Goal: Information Seeking & Learning: Learn about a topic

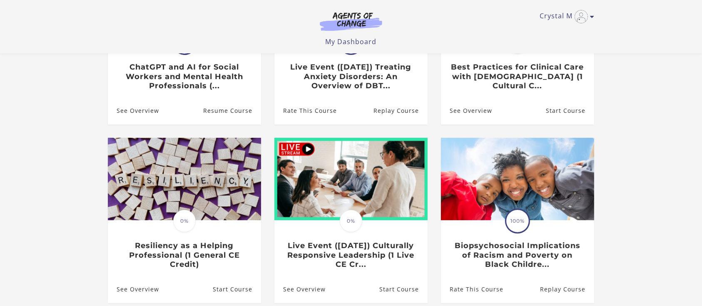
scroll to position [221, 0]
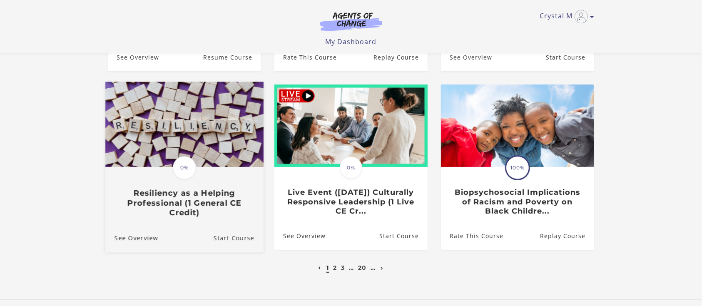
click at [190, 144] on img at bounding box center [184, 124] width 158 height 85
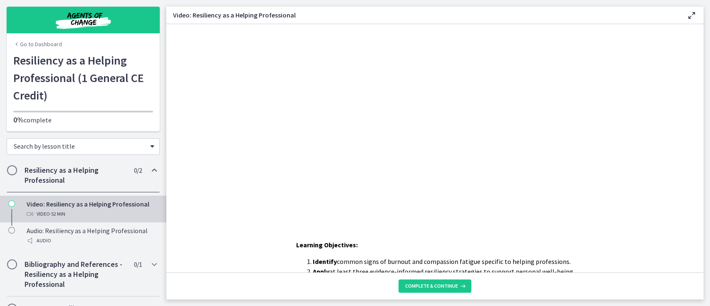
scroll to position [48, 0]
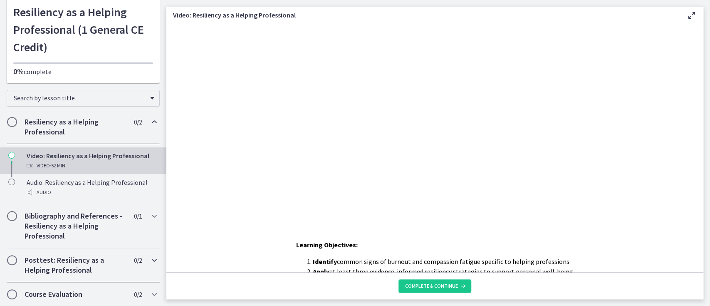
click at [15, 260] on span "Chapters" at bounding box center [12, 260] width 8 height 8
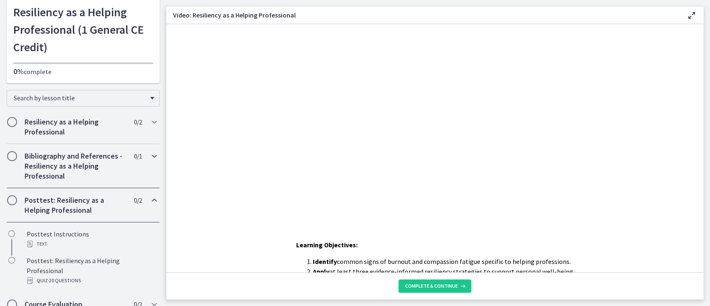
scroll to position [0, 0]
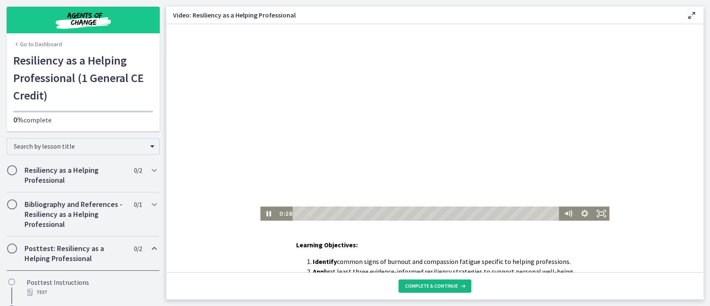
click at [433, 285] on span "Complete & continue" at bounding box center [431, 286] width 53 height 7
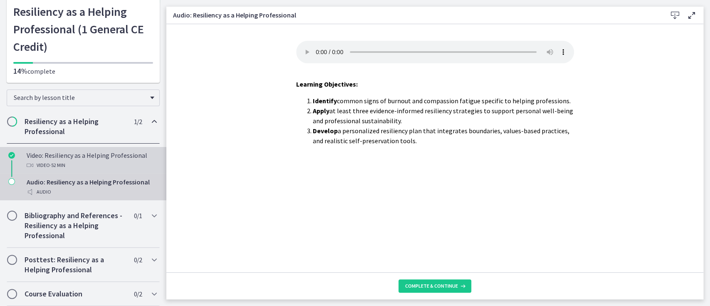
scroll to position [58, 0]
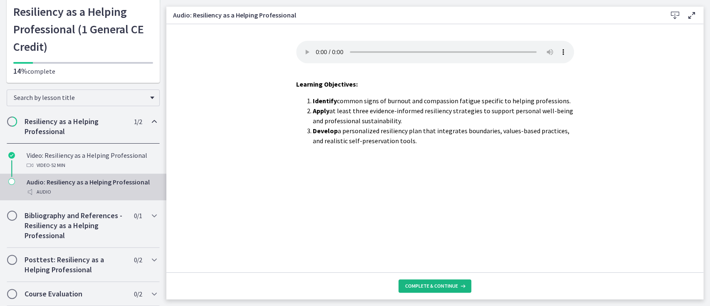
click at [437, 286] on span "Complete & continue" at bounding box center [431, 286] width 53 height 7
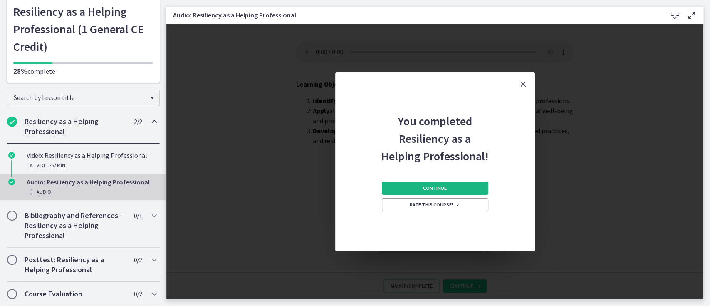
click at [441, 188] on span "Continue" at bounding box center [435, 188] width 24 height 7
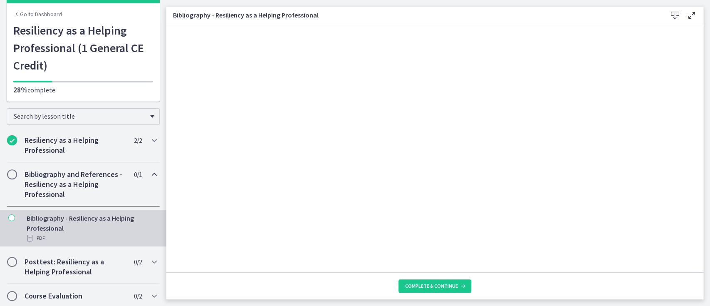
scroll to position [32, 0]
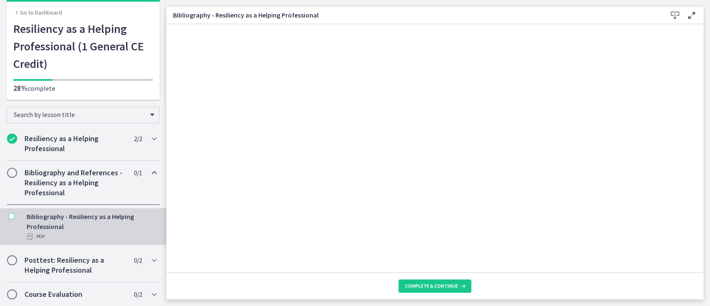
click at [13, 174] on span "Chapters" at bounding box center [12, 173] width 8 height 8
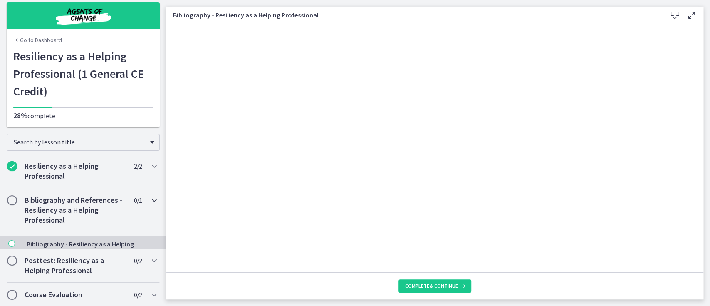
scroll to position [0, 0]
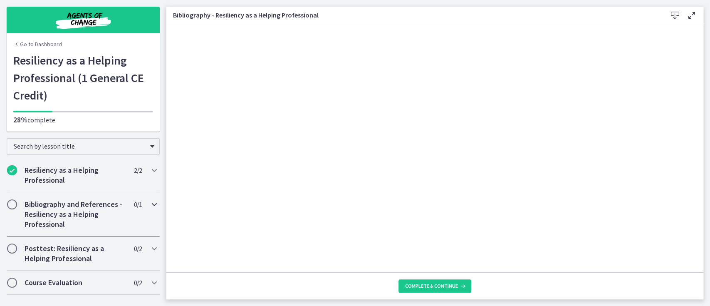
click at [12, 203] on span "Chapters" at bounding box center [12, 204] width 8 height 8
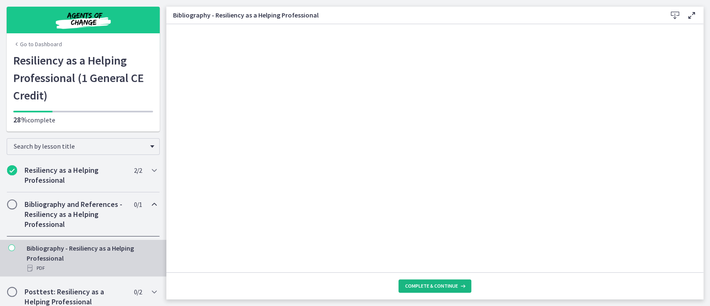
click at [437, 286] on span "Complete & continue" at bounding box center [431, 286] width 53 height 7
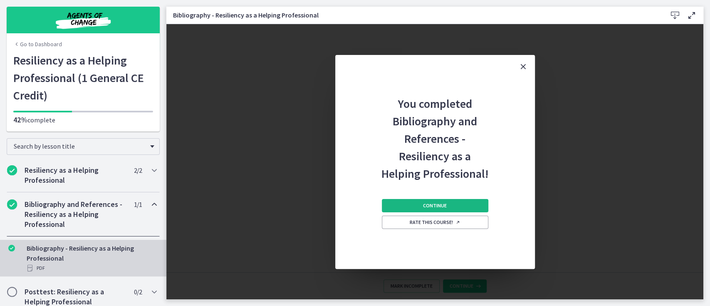
click at [443, 205] on span "Continue" at bounding box center [435, 205] width 24 height 7
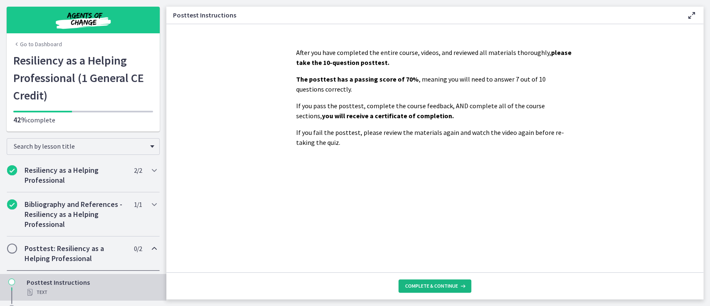
click at [443, 284] on span "Complete & continue" at bounding box center [431, 286] width 53 height 7
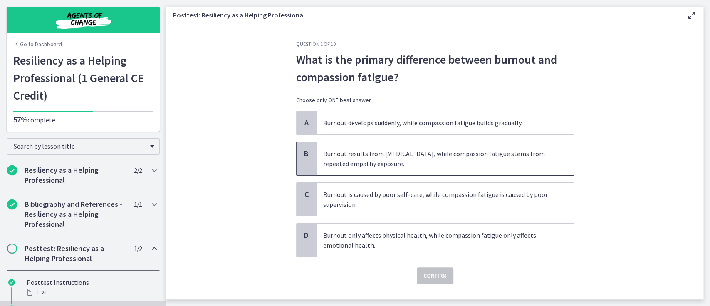
click at [443, 156] on span "Burnout results from chronic stress, while compassion fatigue stems from repeat…" at bounding box center [445, 158] width 257 height 33
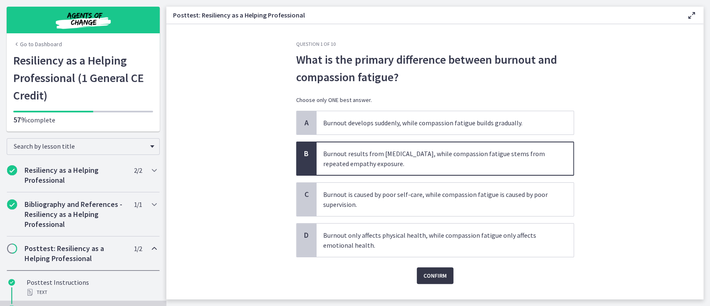
click at [431, 275] on span "Confirm" at bounding box center [435, 275] width 23 height 10
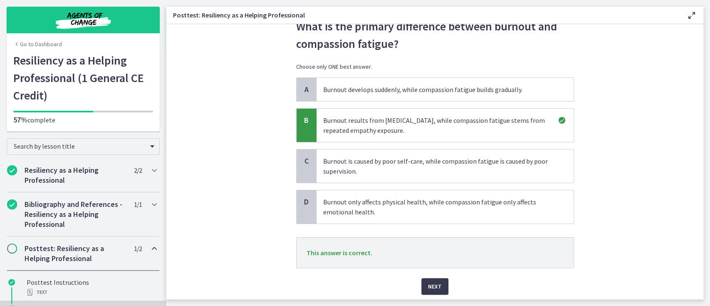
scroll to position [61, 0]
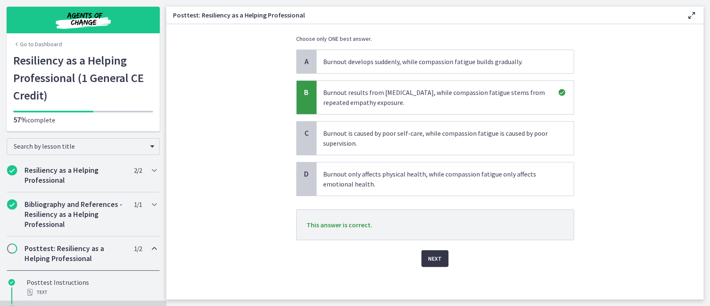
click at [433, 255] on span "Next" at bounding box center [435, 258] width 14 height 10
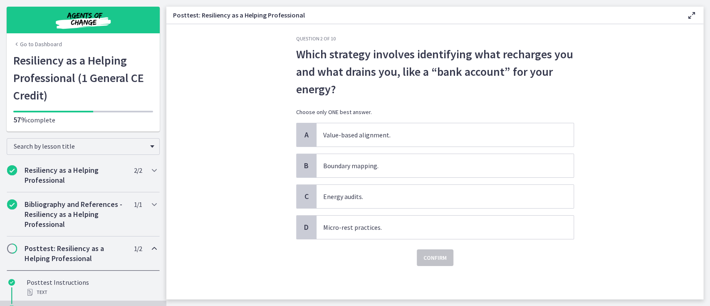
scroll to position [0, 0]
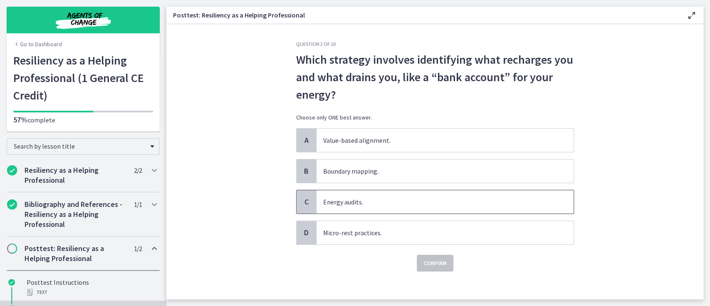
click at [348, 200] on span "Energy audits." at bounding box center [445, 201] width 257 height 23
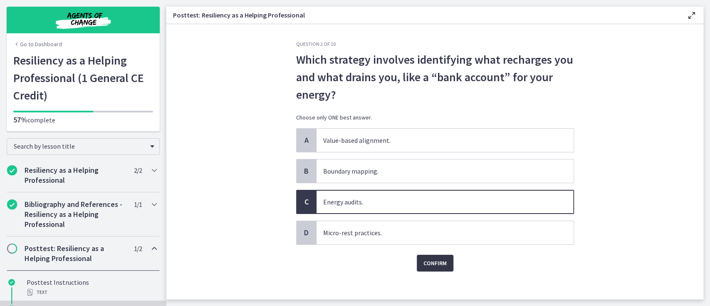
click at [424, 264] on span "Confirm" at bounding box center [435, 263] width 23 height 10
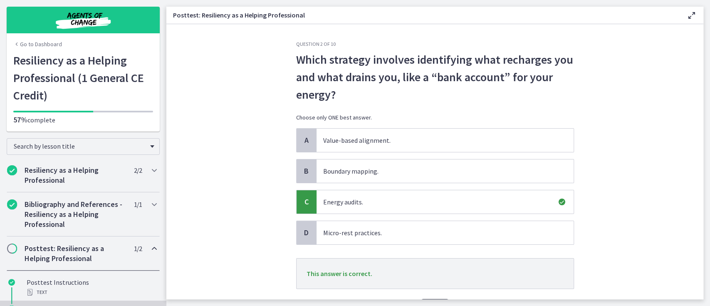
scroll to position [49, 0]
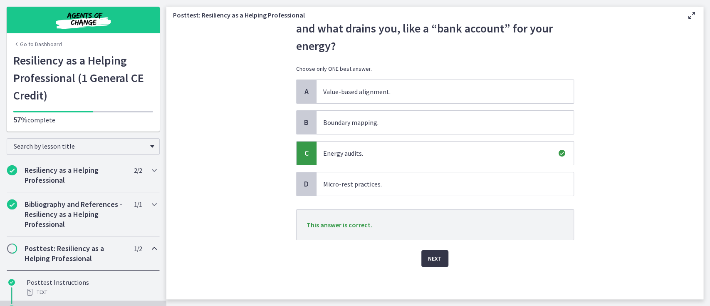
click at [428, 256] on span "Next" at bounding box center [435, 258] width 14 height 10
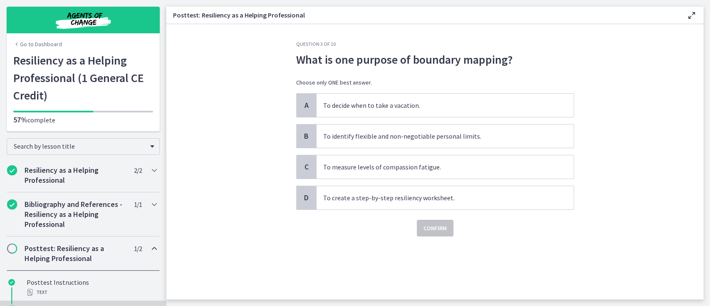
scroll to position [0, 0]
click at [423, 136] on span "To identify flexible and non-negotiable personal limits." at bounding box center [445, 135] width 257 height 23
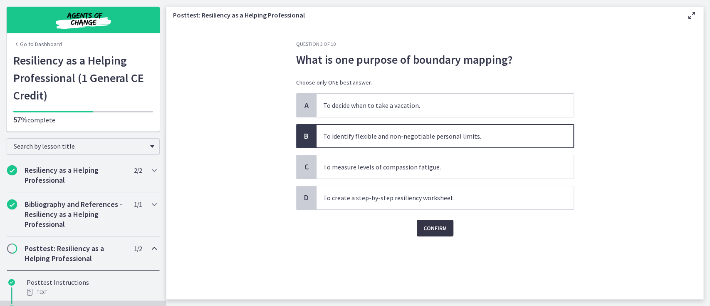
click at [438, 229] on span "Confirm" at bounding box center [435, 228] width 23 height 10
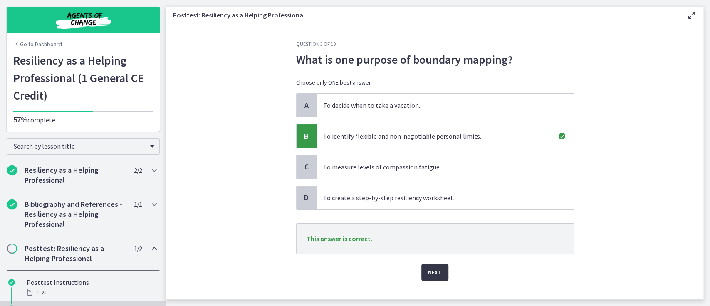
click at [434, 274] on span "Next" at bounding box center [435, 272] width 14 height 10
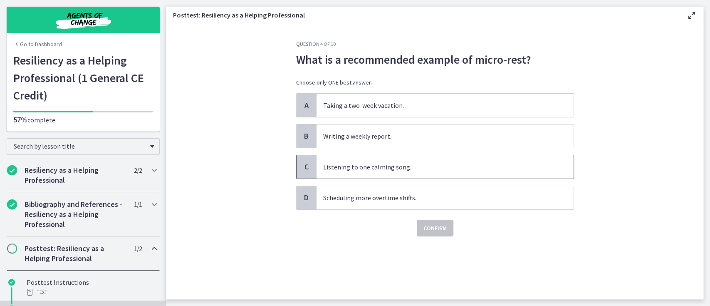
click at [373, 167] on span "Listening to one calming song." at bounding box center [445, 166] width 257 height 23
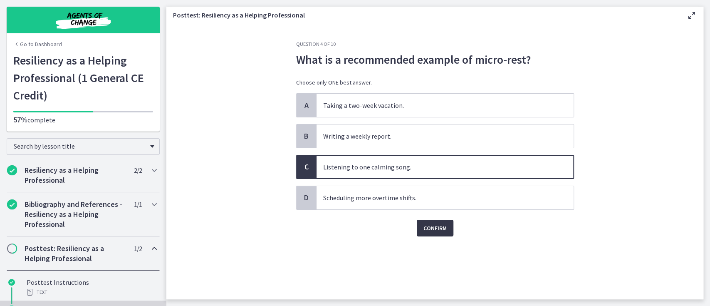
click at [436, 227] on span "Confirm" at bounding box center [435, 228] width 23 height 10
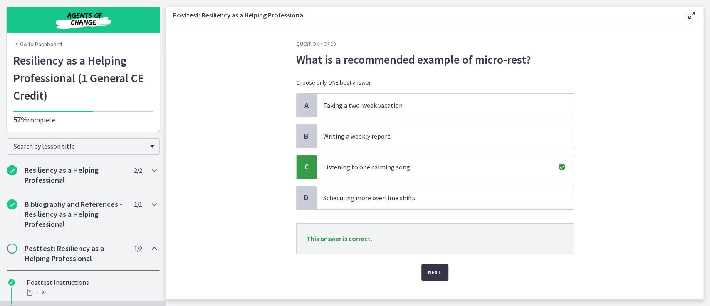
click at [433, 270] on span "Next" at bounding box center [435, 272] width 14 height 10
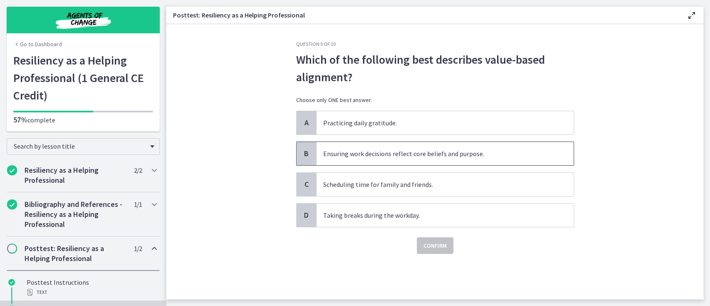
click at [402, 155] on span "Ensuring work decisions reflect core beliefs and purpose." at bounding box center [445, 153] width 257 height 23
click at [436, 244] on span "Confirm" at bounding box center [435, 246] width 23 height 10
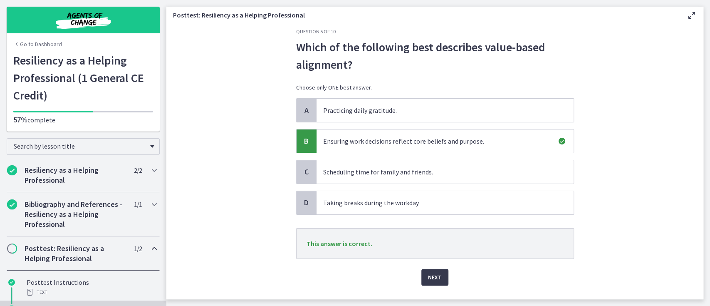
scroll to position [31, 0]
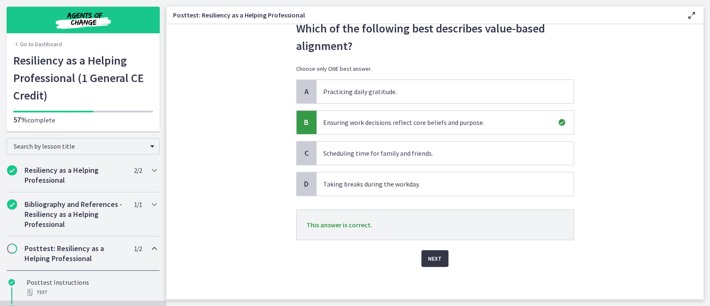
click at [429, 260] on span "Next" at bounding box center [435, 258] width 14 height 10
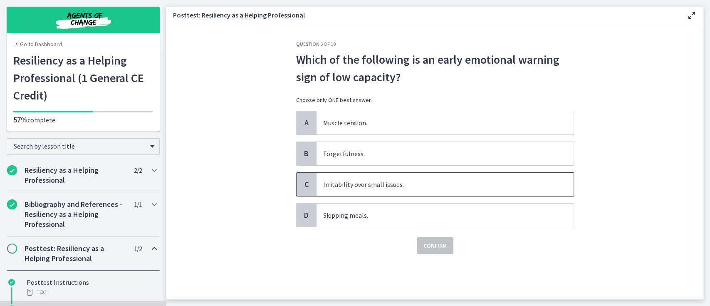
click at [358, 184] on span "Irritability over small issues." at bounding box center [445, 184] width 257 height 23
click at [431, 246] on span "Confirm" at bounding box center [435, 246] width 23 height 10
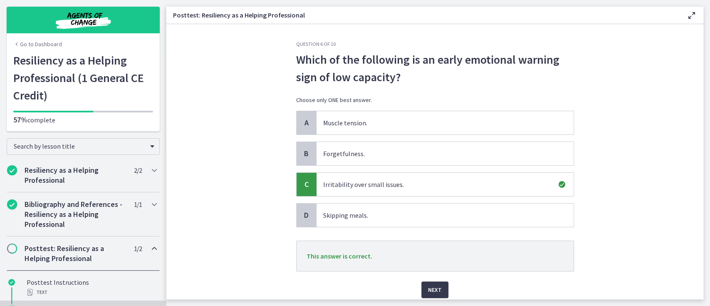
scroll to position [31, 0]
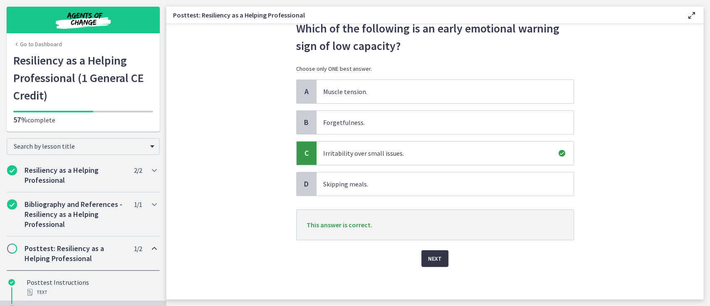
click at [430, 253] on span "Next" at bounding box center [435, 258] width 14 height 10
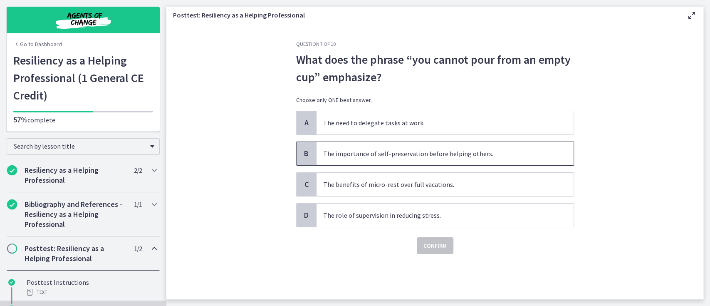
click at [416, 151] on span "The importance of self-preservation before helping others." at bounding box center [445, 153] width 257 height 23
click at [436, 246] on span "Confirm" at bounding box center [435, 246] width 23 height 10
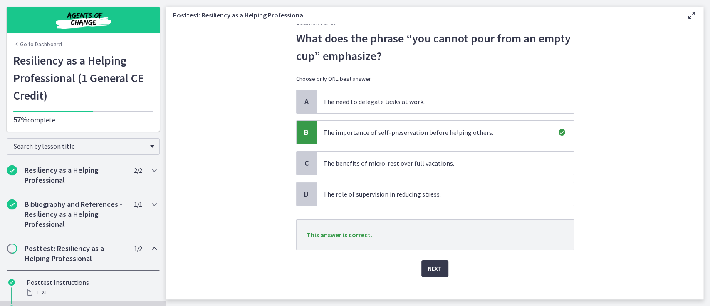
scroll to position [31, 0]
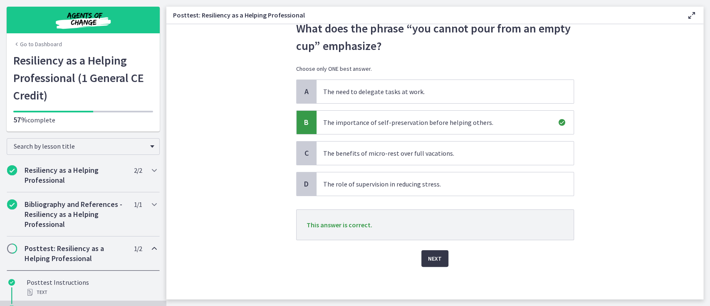
click at [428, 259] on span "Next" at bounding box center [435, 258] width 14 height 10
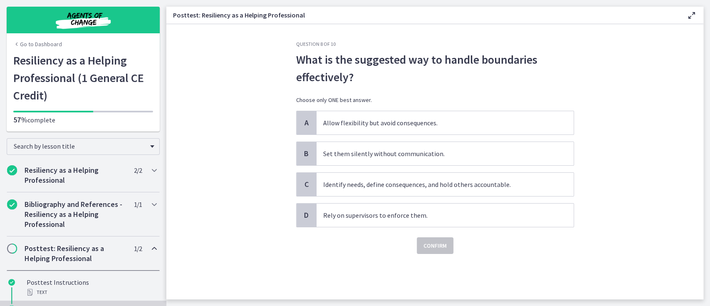
scroll to position [0, 0]
click at [425, 187] on span "Identify needs, define consequences, and hold others accountable." at bounding box center [445, 184] width 257 height 23
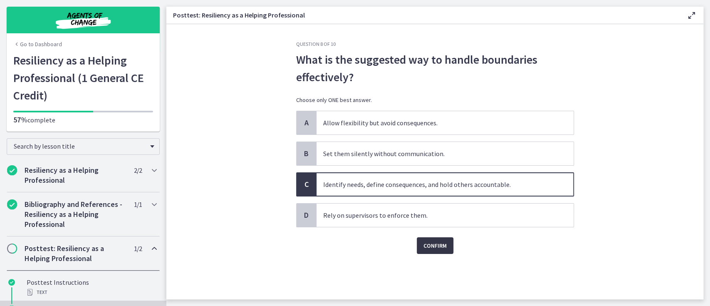
click at [430, 244] on span "Confirm" at bounding box center [435, 246] width 23 height 10
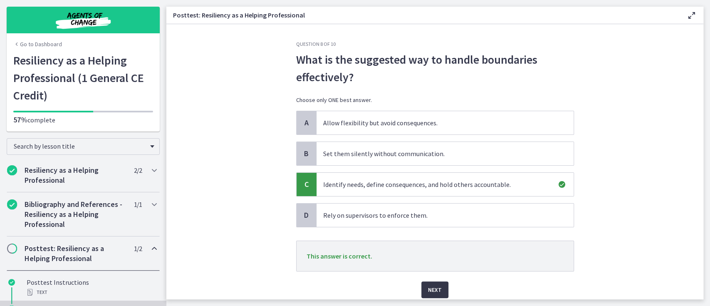
click at [429, 290] on span "Next" at bounding box center [435, 290] width 14 height 10
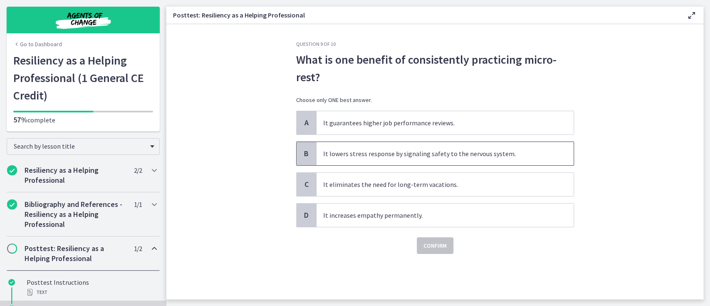
click at [417, 151] on span "It lowers stress response by signaling safety to the nervous system." at bounding box center [445, 153] width 257 height 23
click at [435, 242] on span "Confirm" at bounding box center [435, 246] width 23 height 10
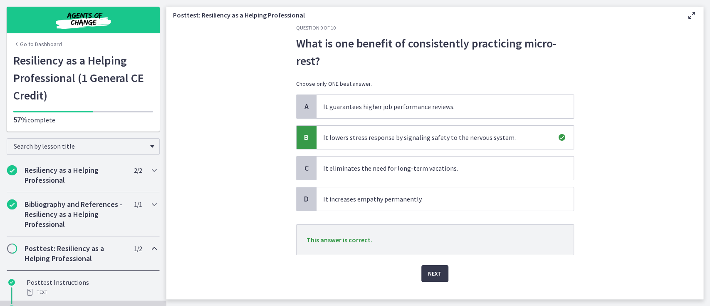
scroll to position [31, 0]
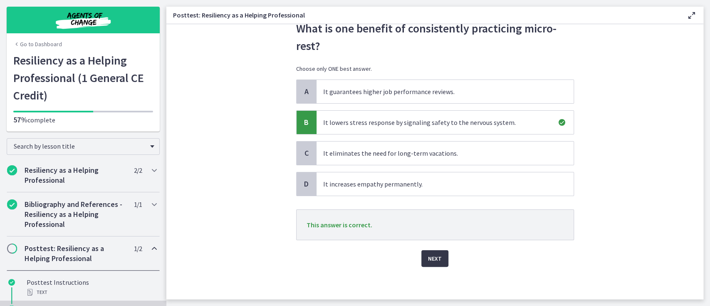
click at [429, 254] on span "Next" at bounding box center [435, 258] width 14 height 10
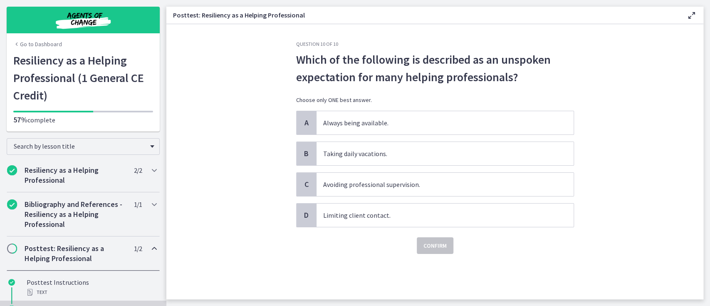
scroll to position [0, 0]
click at [358, 119] on span "Always being available." at bounding box center [445, 122] width 257 height 23
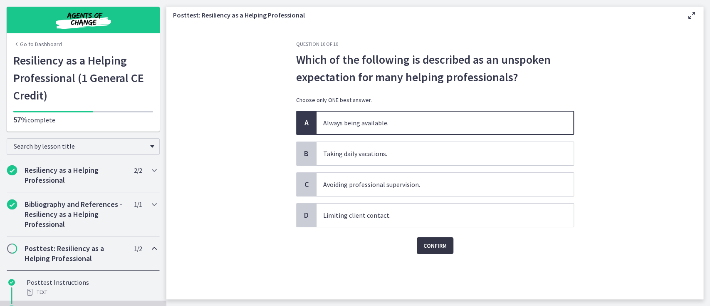
click at [436, 249] on span "Confirm" at bounding box center [435, 246] width 23 height 10
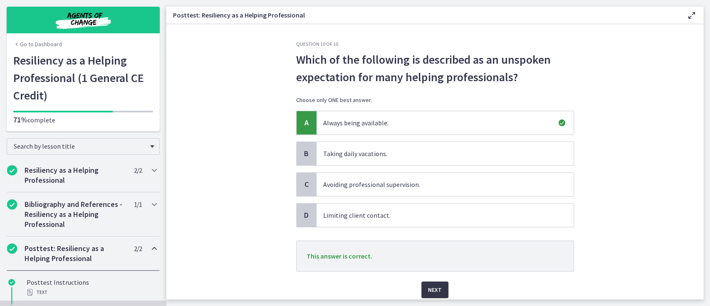
click at [430, 288] on span "Next" at bounding box center [435, 290] width 14 height 10
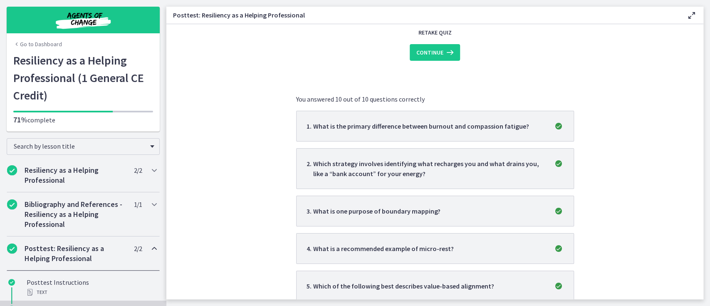
scroll to position [111, 0]
click at [431, 49] on span "Continue" at bounding box center [430, 52] width 27 height 10
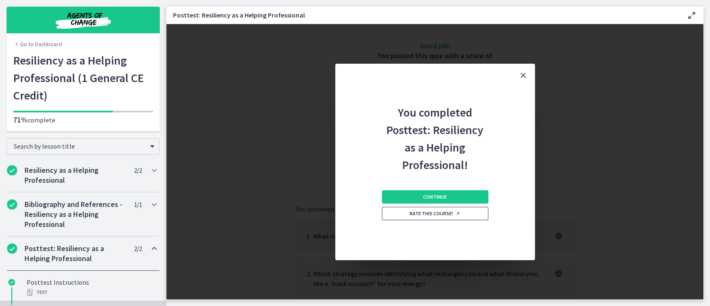
click at [449, 215] on span "Rate this course!" at bounding box center [435, 213] width 51 height 7
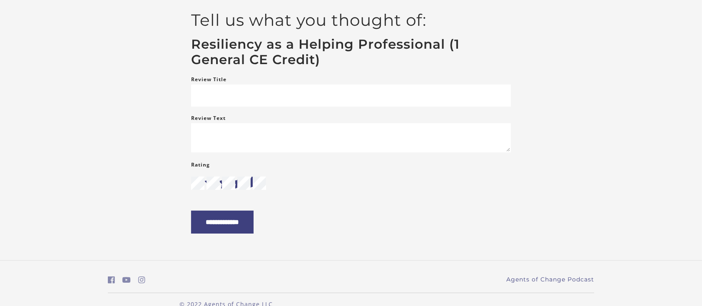
scroll to position [90, 0]
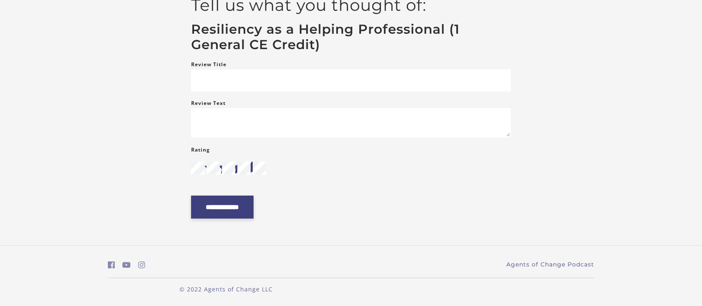
click at [229, 202] on input "**********" at bounding box center [222, 207] width 62 height 23
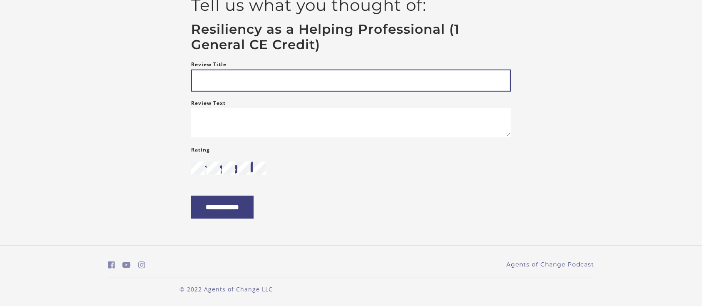
click at [200, 77] on input "Review Title" at bounding box center [351, 80] width 320 height 22
type input "**********"
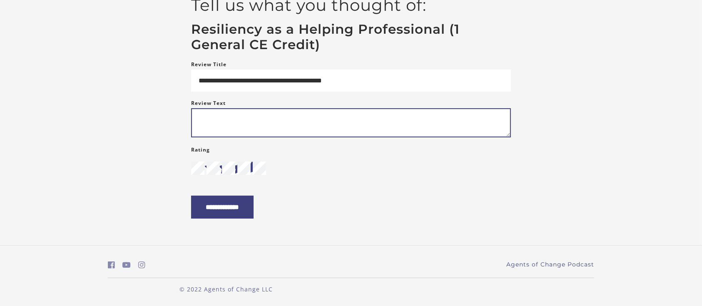
click at [198, 112] on textarea "Review Text" at bounding box center [351, 122] width 320 height 29
type textarea "**********"
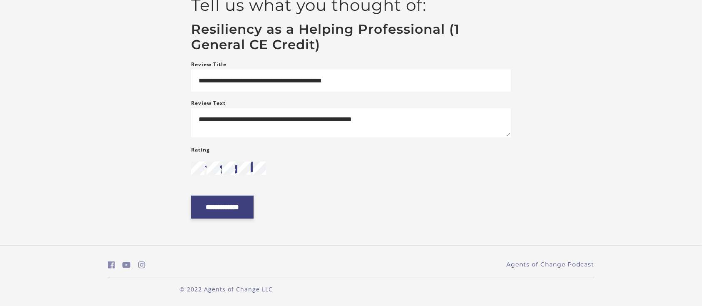
click at [236, 208] on input "**********" at bounding box center [222, 207] width 62 height 23
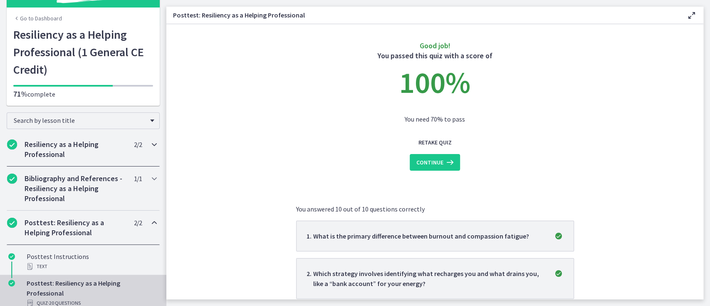
scroll to position [58, 0]
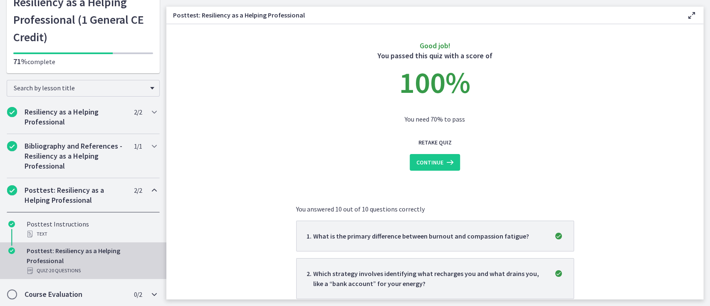
click at [12, 294] on span "Chapters" at bounding box center [12, 294] width 8 height 8
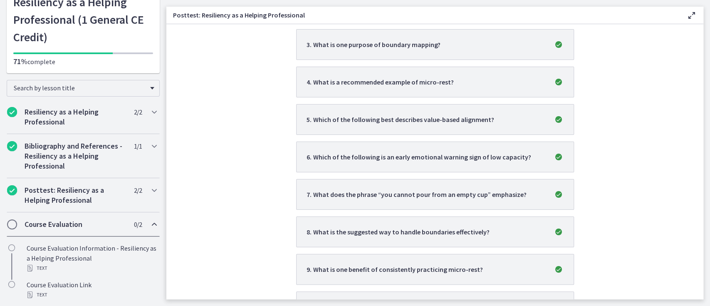
scroll to position [341, 0]
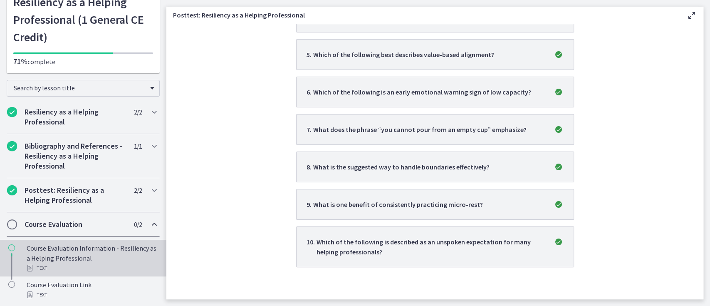
click at [46, 257] on div "Course Evaluation Information - Resiliency as a Helping Professional Text" at bounding box center [92, 258] width 130 height 30
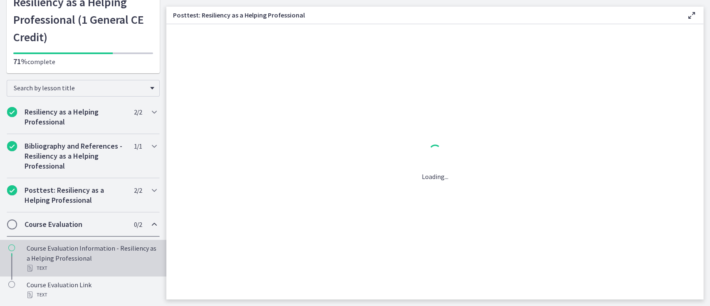
scroll to position [0, 0]
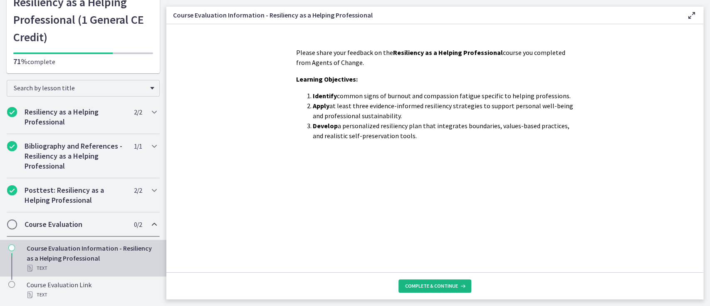
click at [441, 288] on span "Complete & continue" at bounding box center [431, 286] width 53 height 7
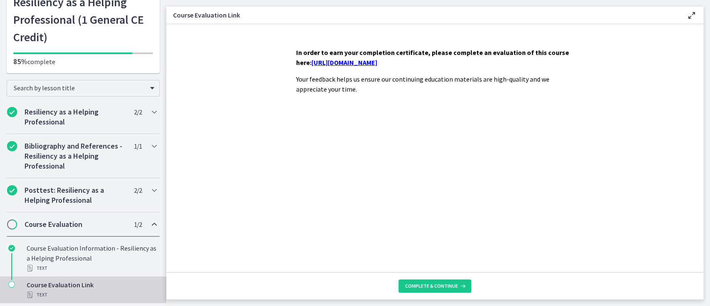
click at [377, 62] on link "https://forms.gle/Qp7Thousi5nwqVvo9" at bounding box center [345, 62] width 66 height 8
click at [454, 287] on span "Complete & continue" at bounding box center [431, 286] width 53 height 7
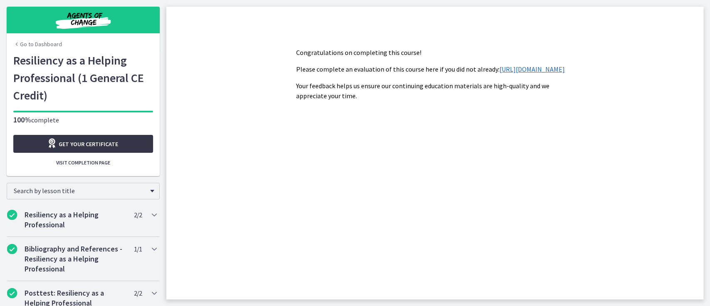
click at [70, 144] on span "Get your certificate" at bounding box center [89, 144] width 60 height 10
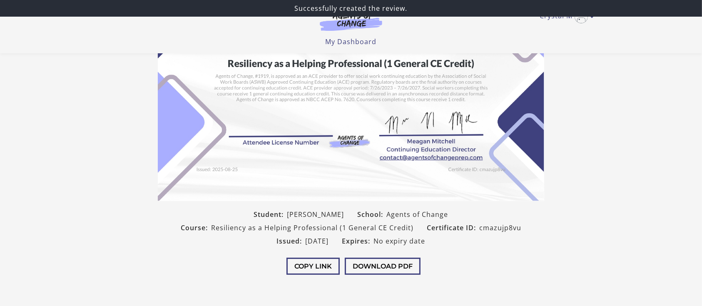
scroll to position [111, 0]
click at [374, 266] on button "Download PDF" at bounding box center [383, 266] width 76 height 17
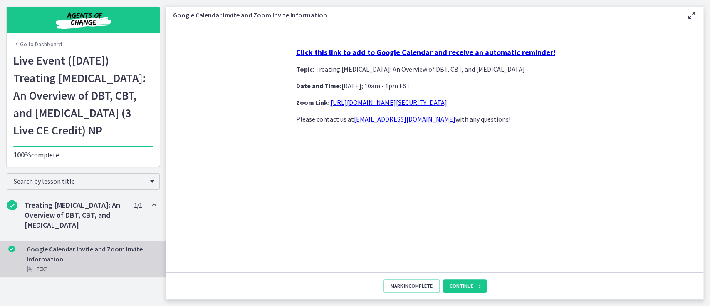
scroll to position [2, 0]
click at [469, 285] on span "Continue" at bounding box center [462, 286] width 24 height 7
click at [467, 284] on span "Continue" at bounding box center [462, 286] width 24 height 7
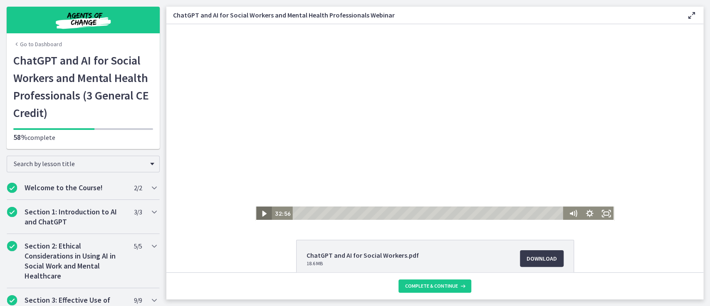
click at [262, 211] on icon "Play Video" at bounding box center [264, 214] width 4 height 6
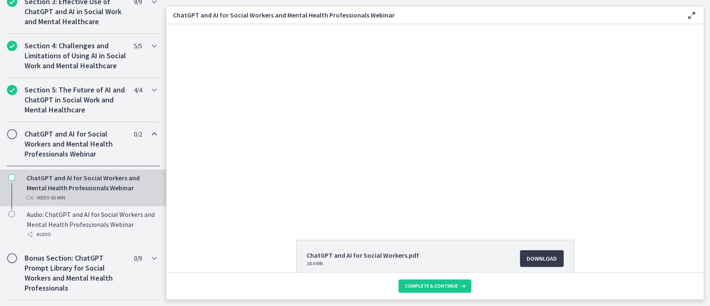
scroll to position [333, 0]
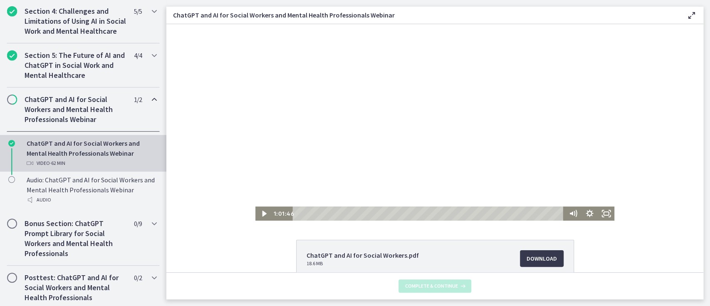
drag, startPoint x: 553, startPoint y: 214, endPoint x: 559, endPoint y: 213, distance: 6.8
click at [559, 213] on div "1:01:46" at bounding box center [429, 213] width 272 height 14
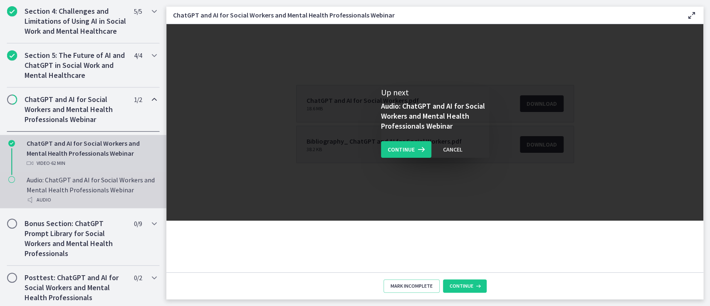
click at [73, 197] on div "Audio: ChatGPT and AI for Social Workers and Mental Health Professionals Webina…" at bounding box center [92, 190] width 130 height 30
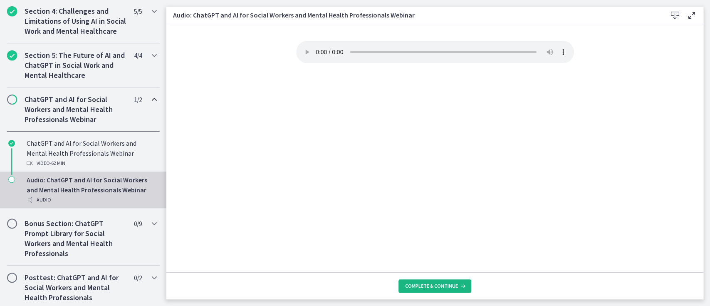
click at [445, 287] on span "Complete & continue" at bounding box center [431, 286] width 53 height 7
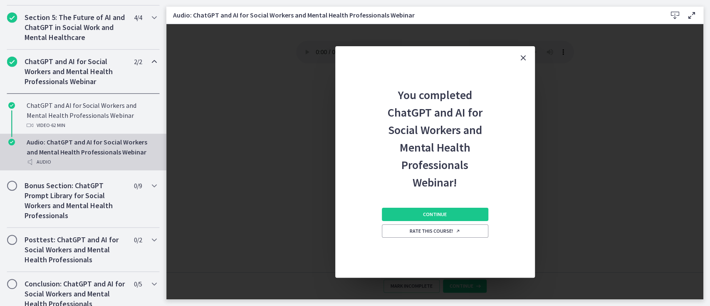
scroll to position [388, 0]
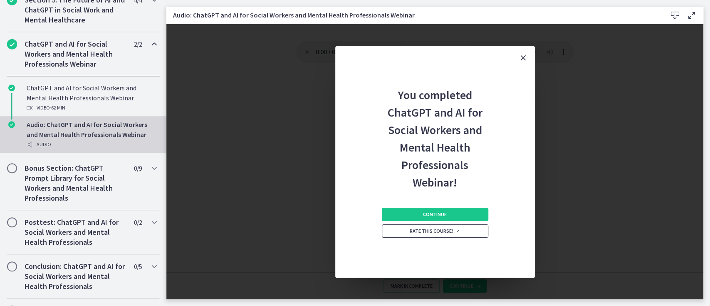
click at [438, 230] on span "Rate this course!" at bounding box center [435, 231] width 51 height 7
click at [437, 211] on span "Continue" at bounding box center [435, 214] width 24 height 7
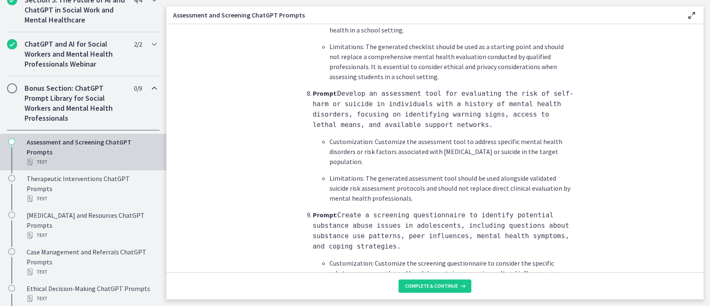
scroll to position [1256, 0]
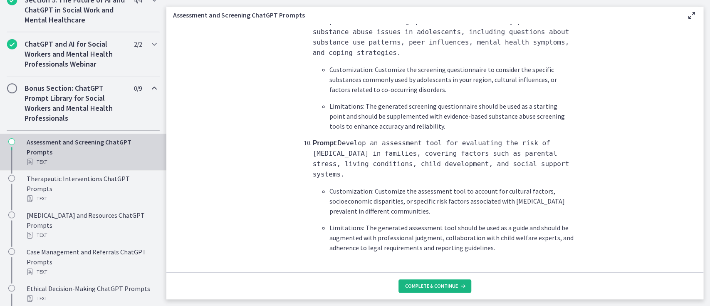
click at [442, 283] on span "Complete & continue" at bounding box center [431, 286] width 53 height 7
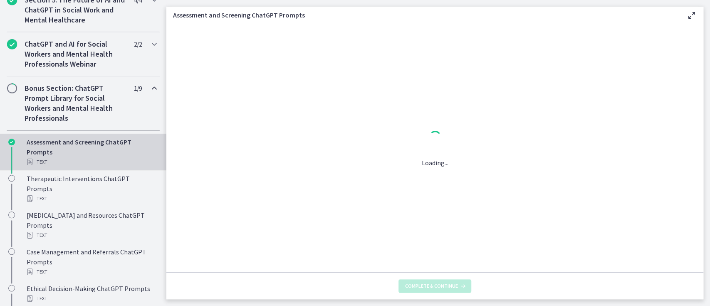
scroll to position [0, 0]
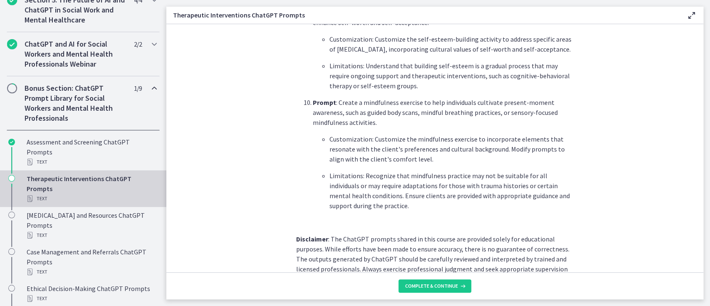
scroll to position [1183, 0]
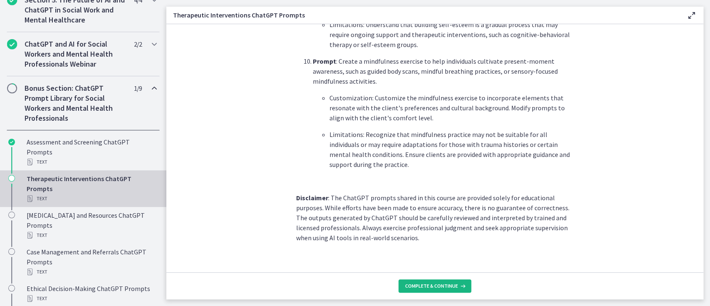
click at [444, 286] on span "Complete & continue" at bounding box center [431, 286] width 53 height 7
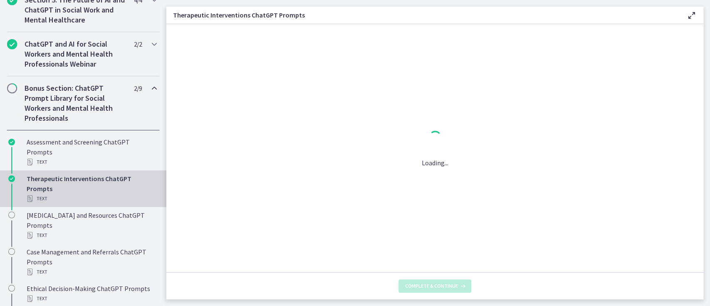
scroll to position [0, 0]
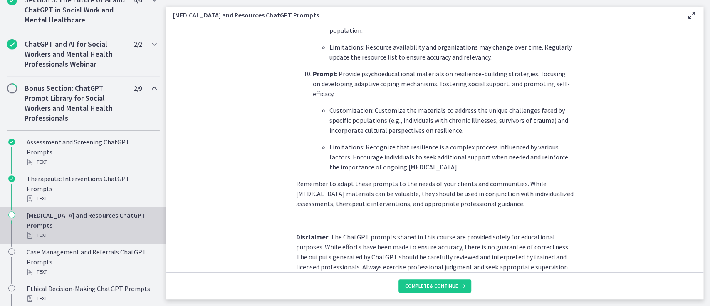
scroll to position [1150, 0]
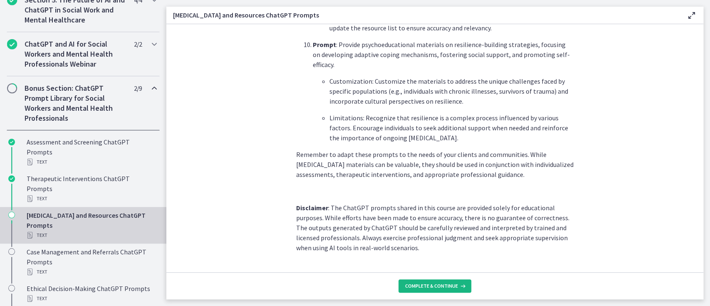
click at [441, 286] on span "Complete & continue" at bounding box center [431, 286] width 53 height 7
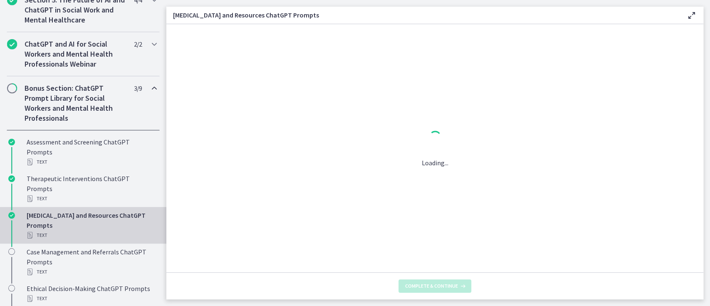
scroll to position [0, 0]
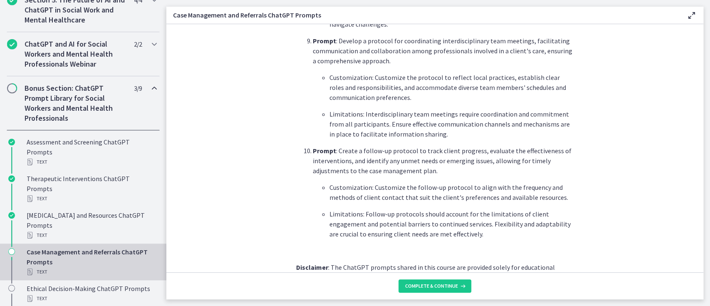
scroll to position [1123, 0]
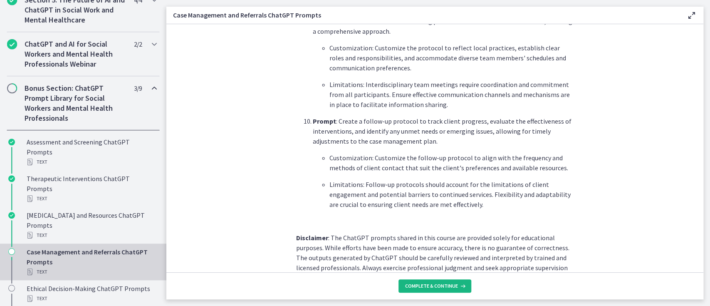
click at [441, 285] on span "Complete & continue" at bounding box center [431, 286] width 53 height 7
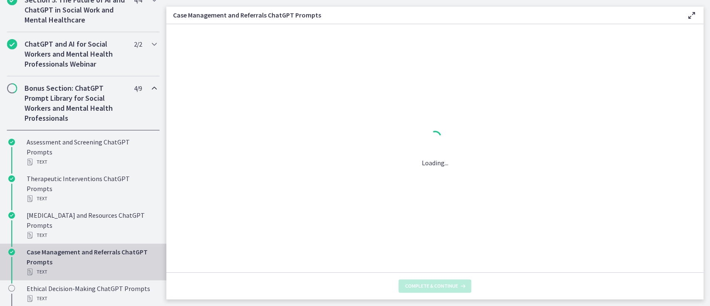
scroll to position [0, 0]
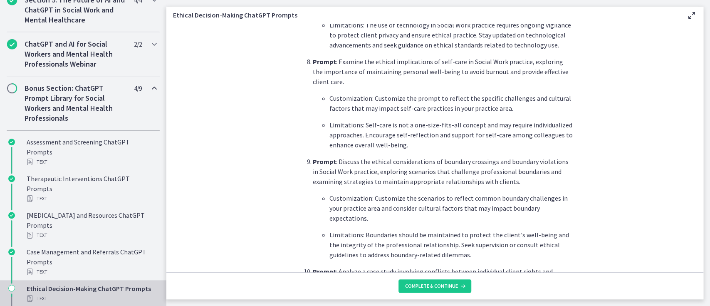
scroll to position [1153, 0]
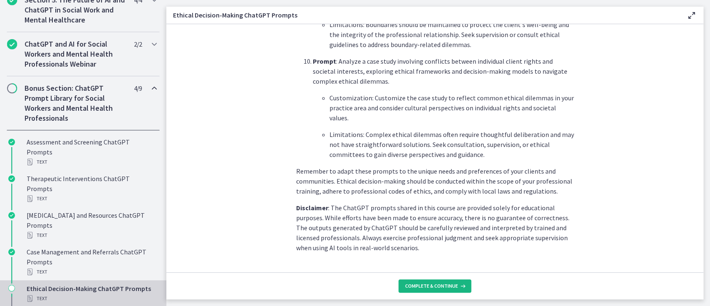
click at [446, 287] on span "Complete & continue" at bounding box center [431, 286] width 53 height 7
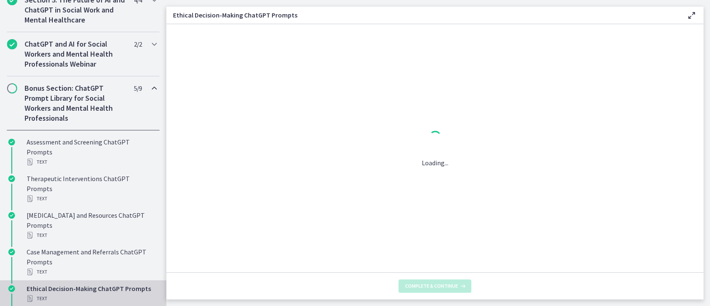
scroll to position [0, 0]
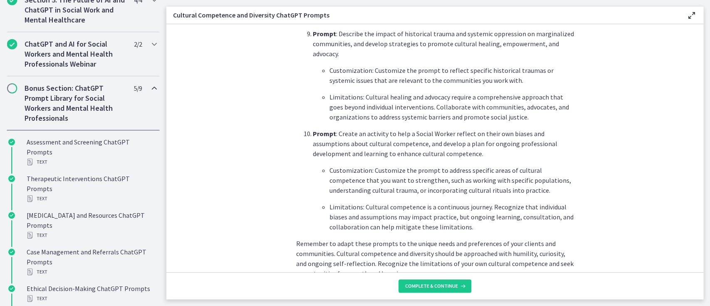
scroll to position [1203, 0]
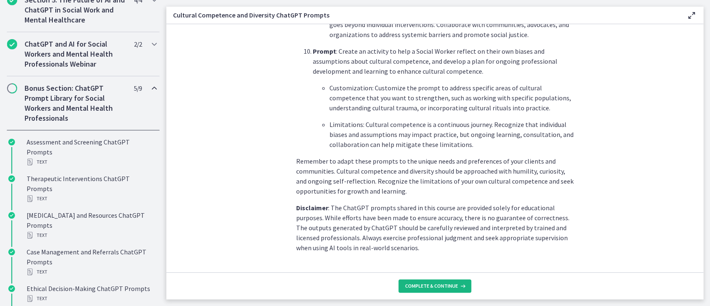
click at [432, 285] on span "Complete & continue" at bounding box center [431, 286] width 53 height 7
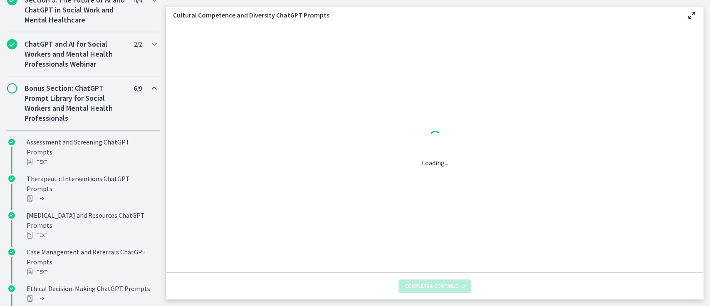
scroll to position [0, 0]
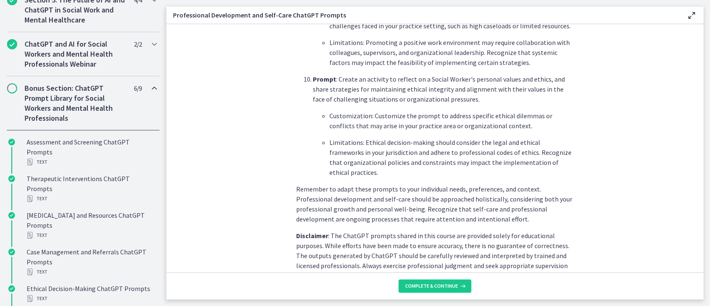
scroll to position [1223, 0]
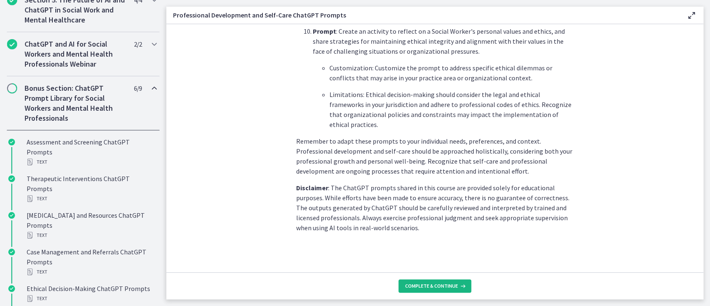
click at [433, 285] on span "Complete & continue" at bounding box center [431, 286] width 53 height 7
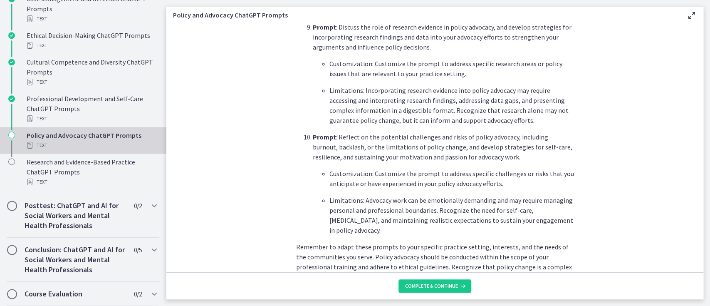
scroll to position [1223, 0]
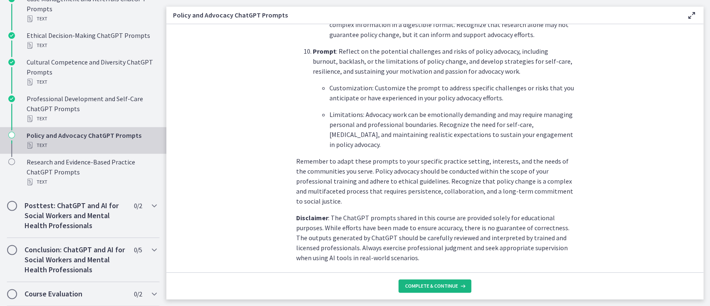
click at [444, 285] on span "Complete & continue" at bounding box center [431, 286] width 53 height 7
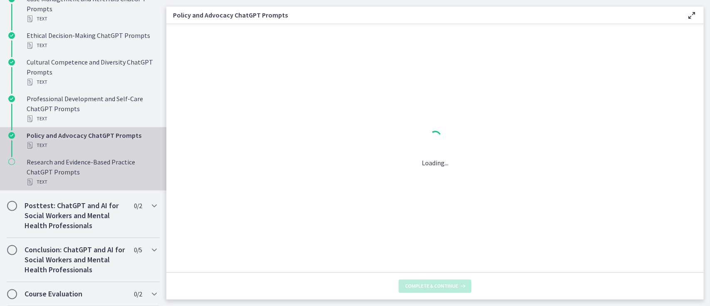
scroll to position [0, 0]
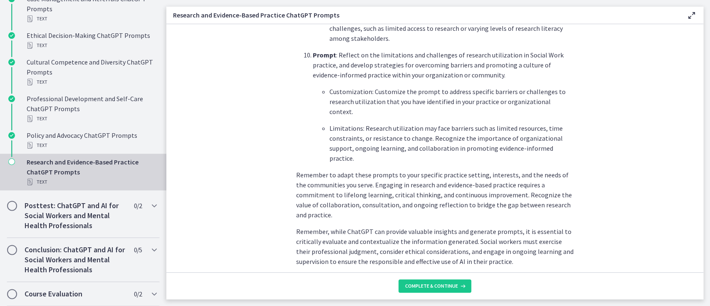
scroll to position [1280, 0]
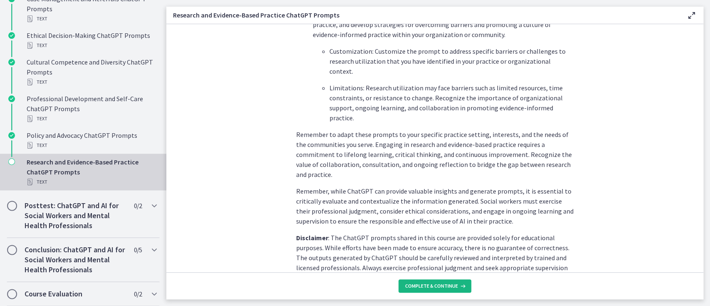
click at [441, 284] on span "Complete & continue" at bounding box center [431, 286] width 53 height 7
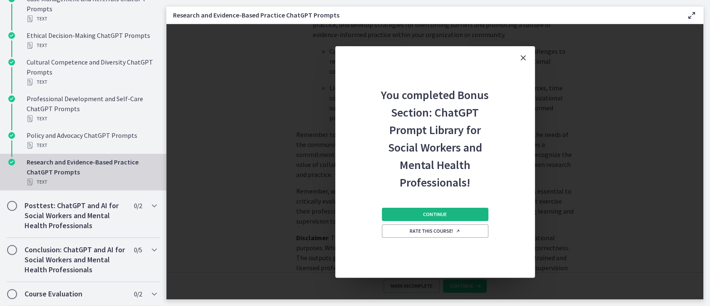
click at [440, 213] on span "Continue" at bounding box center [435, 214] width 24 height 7
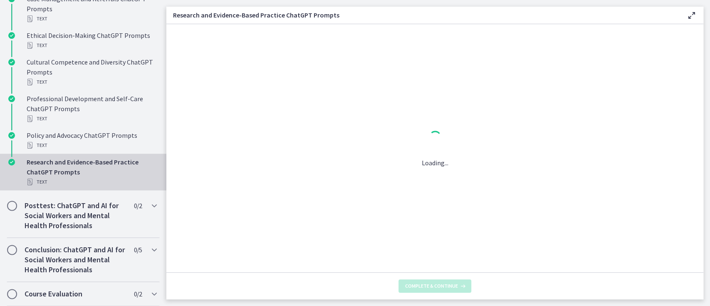
scroll to position [0, 0]
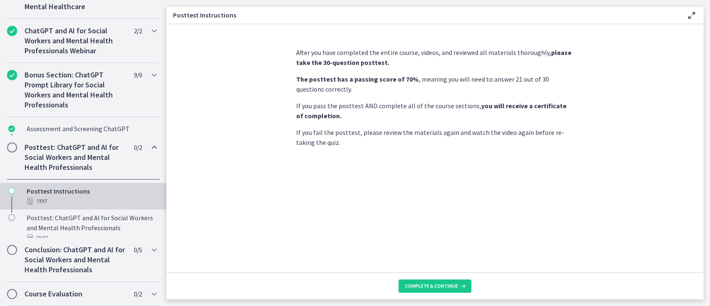
scroll to position [404, 0]
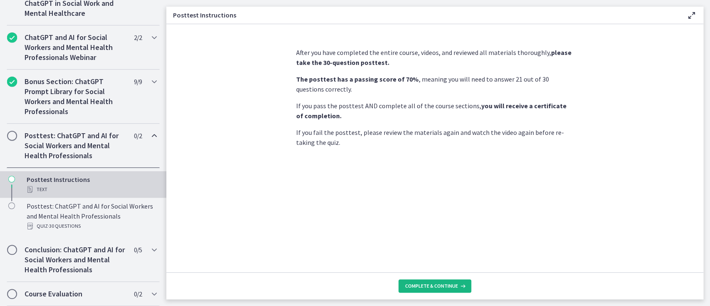
click at [429, 283] on span "Complete & continue" at bounding box center [431, 286] width 53 height 7
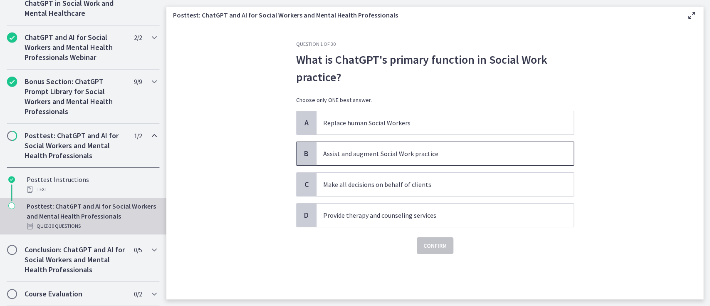
click at [439, 155] on p "Assist and augment Social Work practice" at bounding box center [436, 154] width 227 height 10
click at [433, 247] on span "Confirm" at bounding box center [435, 246] width 23 height 10
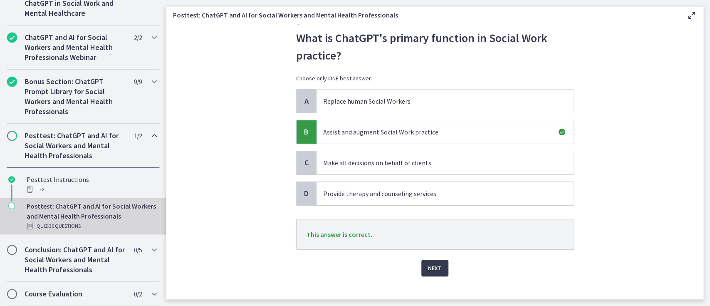
scroll to position [31, 0]
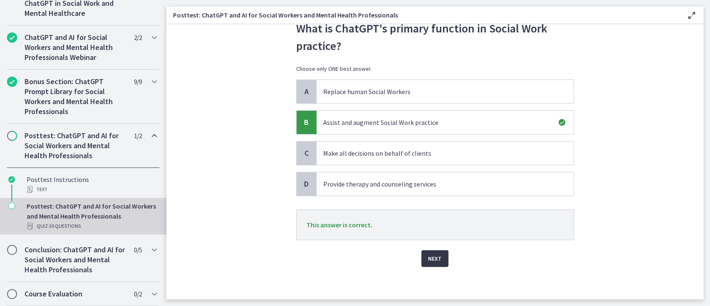
click at [429, 260] on span "Next" at bounding box center [435, 258] width 14 height 10
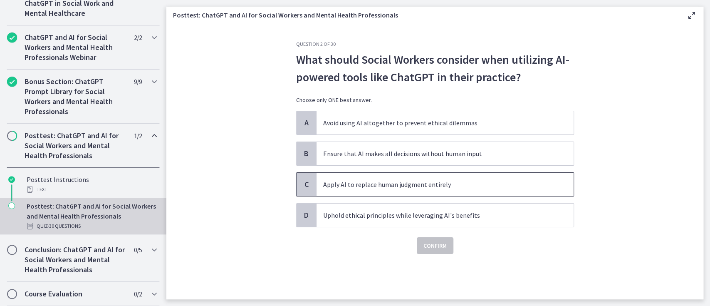
scroll to position [0, 0]
click at [453, 216] on p "Uphold ethical principles while leveraging AI's benefits" at bounding box center [436, 215] width 227 height 10
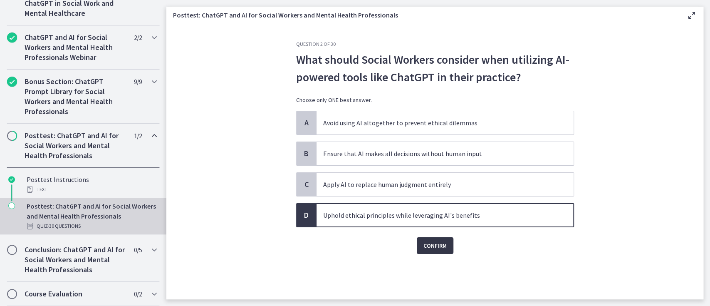
click at [434, 246] on span "Confirm" at bounding box center [435, 246] width 23 height 10
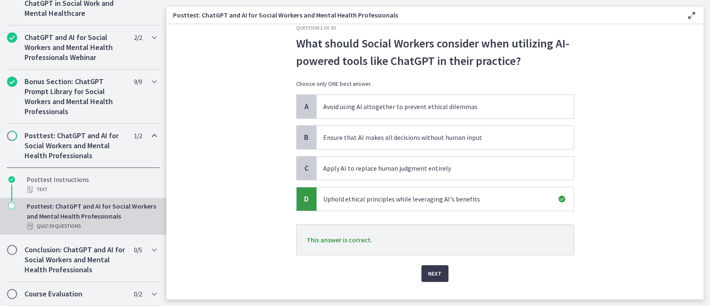
scroll to position [31, 0]
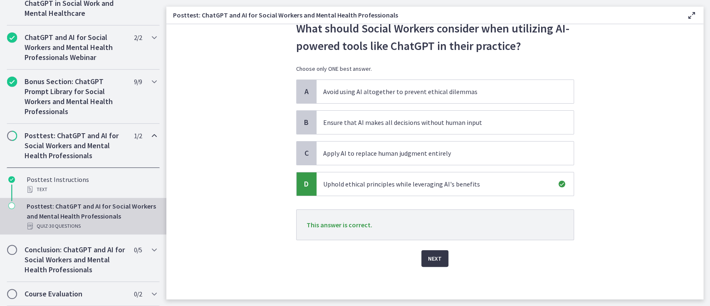
click at [429, 257] on span "Next" at bounding box center [435, 258] width 14 height 10
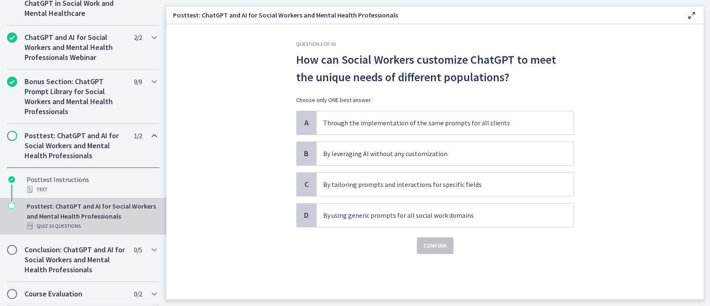
scroll to position [0, 0]
click at [443, 185] on p "By tailoring prompts and interactions for specific fields" at bounding box center [436, 184] width 227 height 10
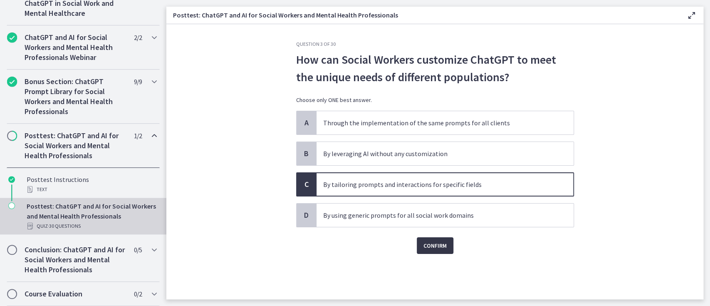
click at [433, 245] on span "Confirm" at bounding box center [435, 246] width 23 height 10
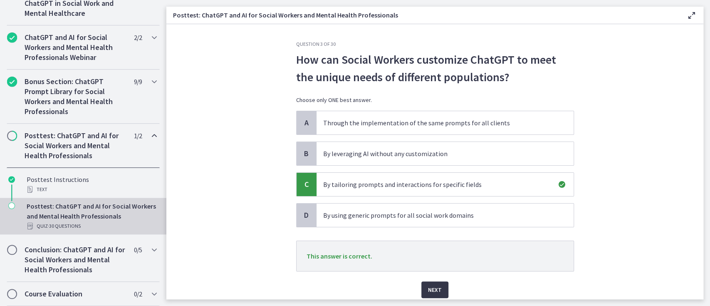
click at [434, 288] on span "Next" at bounding box center [435, 290] width 14 height 10
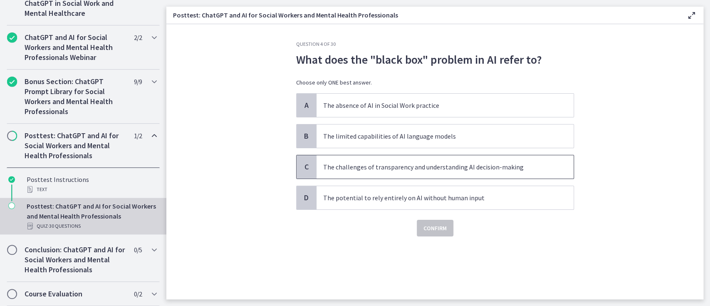
click at [484, 170] on p "The challenges of transparency and understanding AI decision-making" at bounding box center [436, 167] width 227 height 10
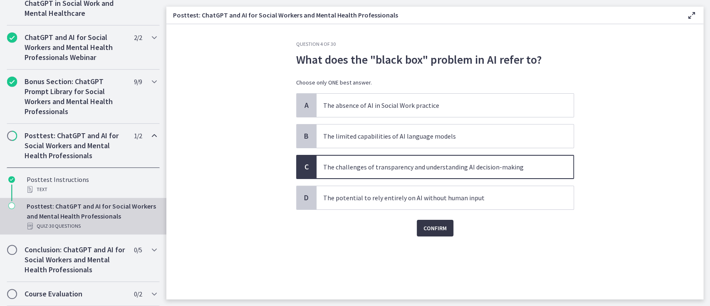
click at [437, 231] on span "Confirm" at bounding box center [435, 228] width 23 height 10
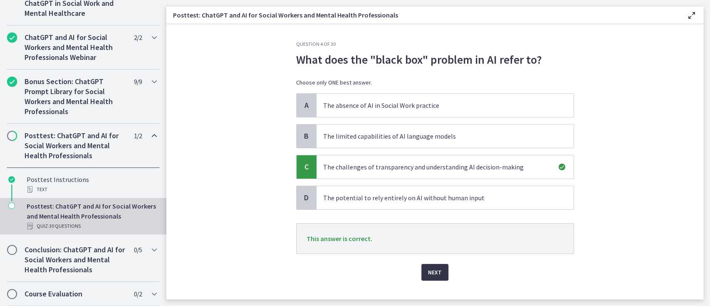
click at [431, 268] on span "Next" at bounding box center [435, 272] width 14 height 10
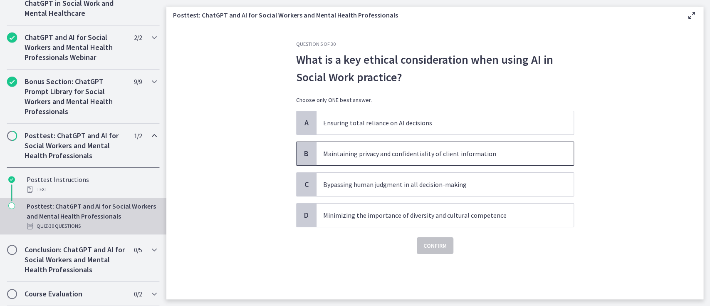
click at [423, 153] on p "Maintaining privacy and confidentiality of client information" at bounding box center [436, 154] width 227 height 10
click at [434, 250] on button "Confirm" at bounding box center [435, 245] width 37 height 17
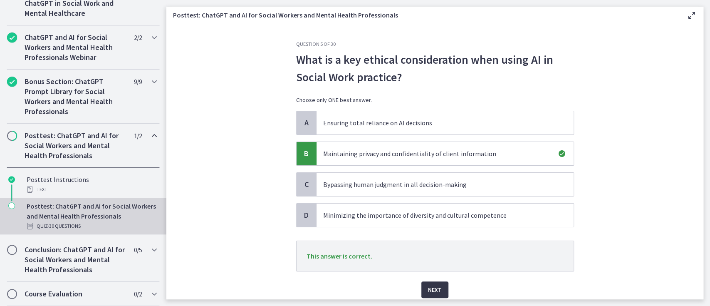
click at [432, 291] on span "Next" at bounding box center [435, 290] width 14 height 10
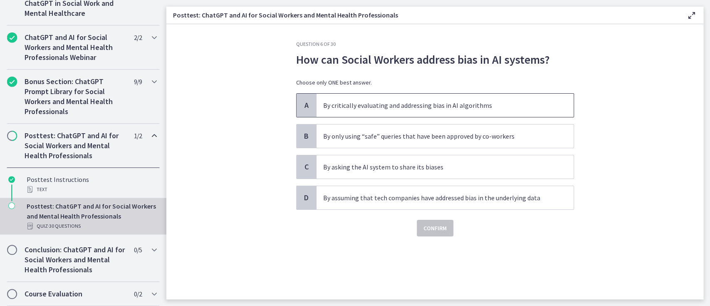
click at [425, 106] on p "By critically evaluating and addressing bias in AI algorithms" at bounding box center [436, 105] width 227 height 10
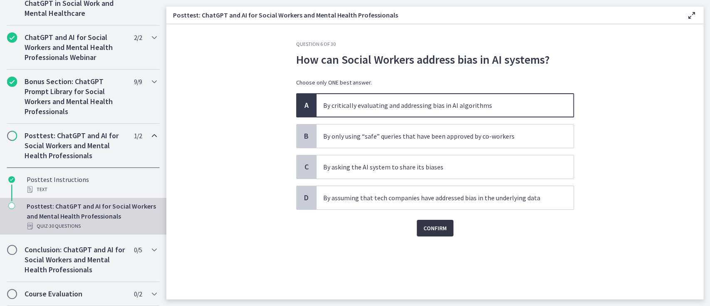
click at [439, 227] on span "Confirm" at bounding box center [435, 228] width 23 height 10
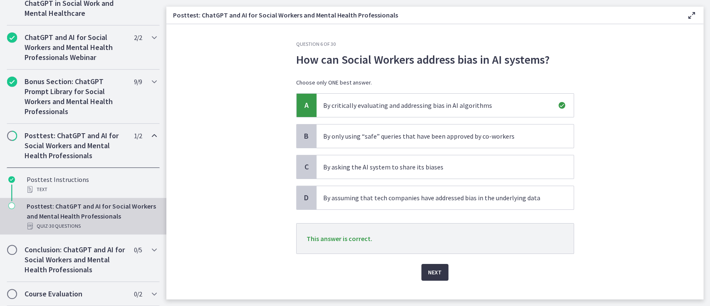
click at [430, 270] on span "Next" at bounding box center [435, 272] width 14 height 10
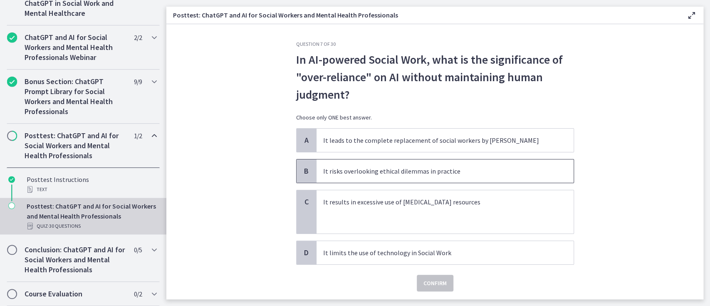
click at [411, 171] on p "It risks overlooking ethical dilemmas in practice" at bounding box center [436, 171] width 227 height 10
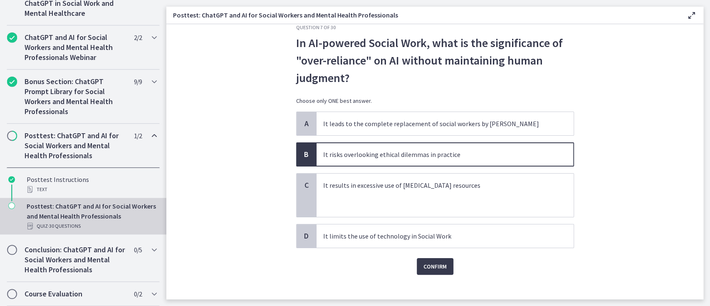
scroll to position [25, 0]
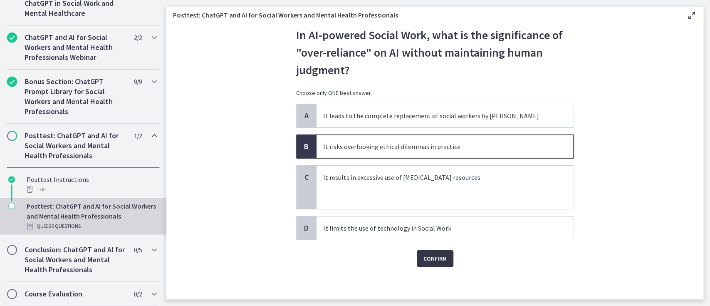
click at [432, 256] on span "Confirm" at bounding box center [435, 258] width 23 height 10
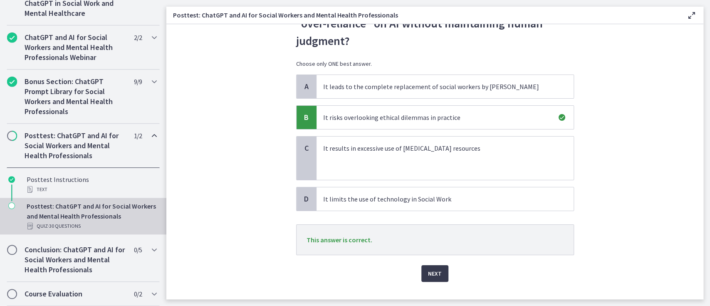
scroll to position [69, 0]
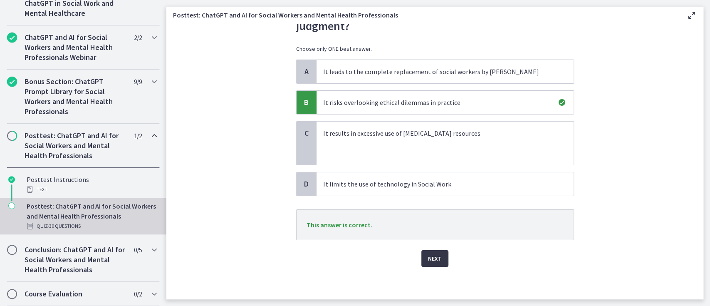
click at [428, 258] on span "Next" at bounding box center [435, 258] width 14 height 10
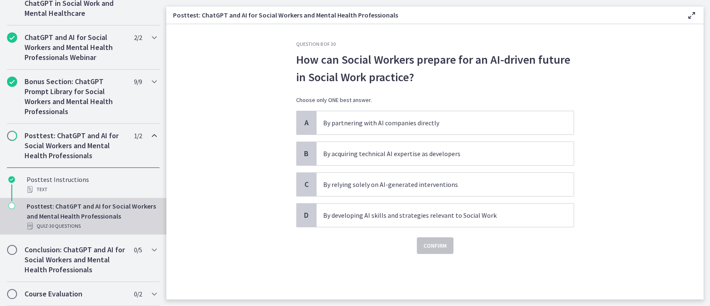
scroll to position [0, 0]
click at [384, 217] on p "By developing AI skills and strategies relevant to Social Work" at bounding box center [436, 215] width 227 height 10
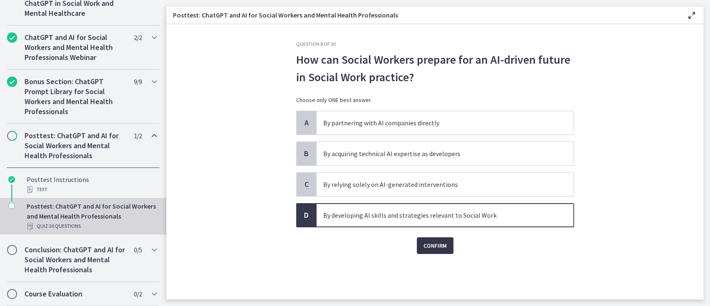
click at [434, 245] on span "Confirm" at bounding box center [435, 246] width 23 height 10
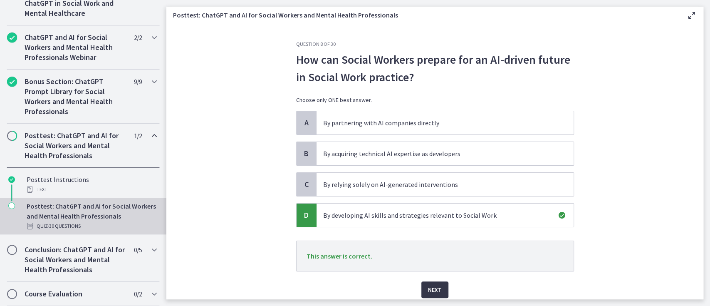
click at [436, 286] on span "Next" at bounding box center [435, 290] width 14 height 10
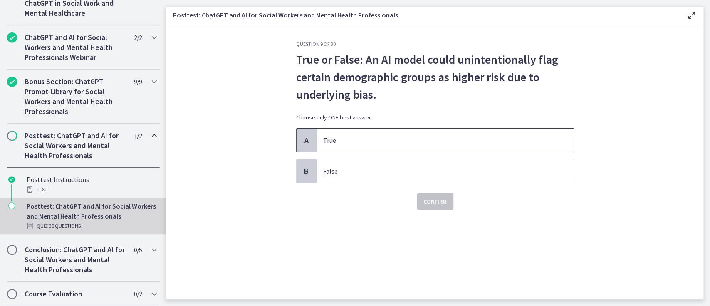
click at [332, 140] on p "True" at bounding box center [436, 140] width 227 height 10
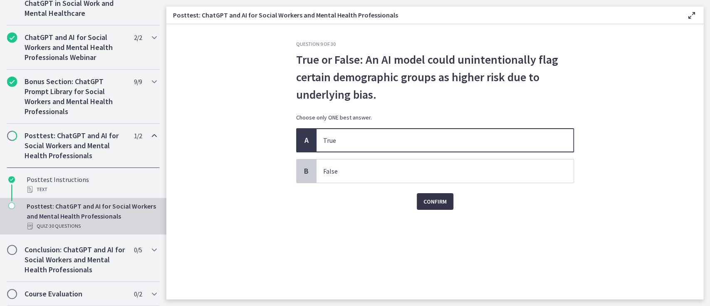
click at [437, 201] on span "Confirm" at bounding box center [435, 201] width 23 height 10
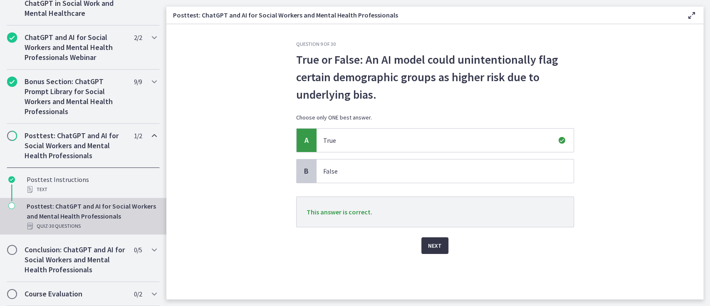
click at [434, 246] on span "Next" at bounding box center [435, 246] width 14 height 10
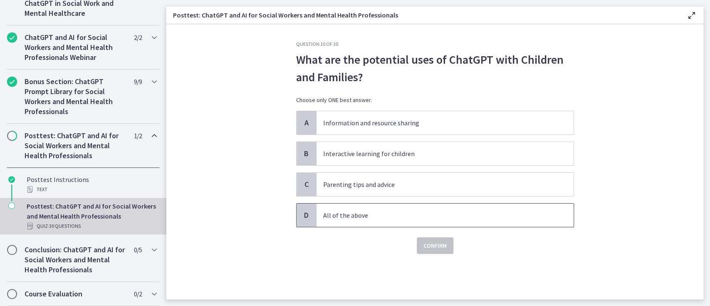
click at [341, 216] on p "All of the above" at bounding box center [436, 215] width 227 height 10
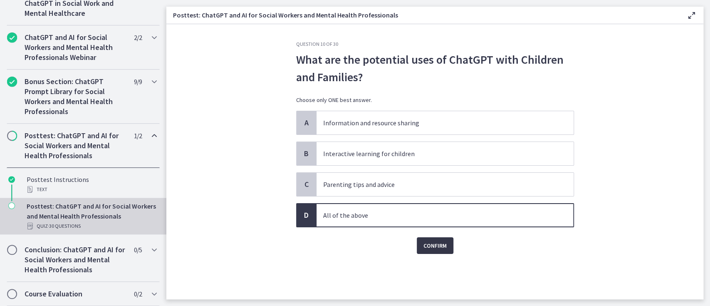
click at [435, 247] on span "Confirm" at bounding box center [435, 246] width 23 height 10
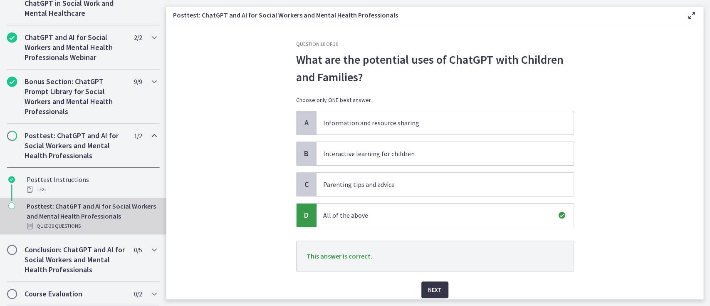
click at [428, 288] on span "Next" at bounding box center [435, 290] width 14 height 10
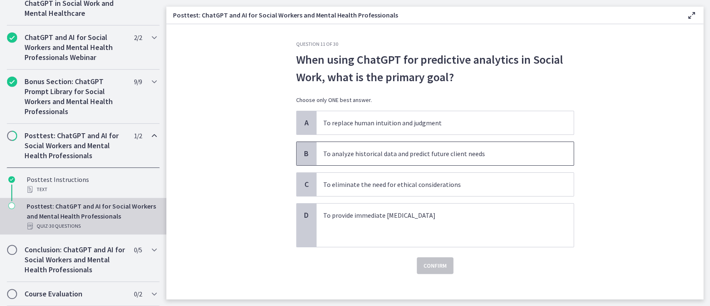
click at [408, 154] on p "To analyze historical data and predict future client needs" at bounding box center [436, 154] width 227 height 10
click at [430, 265] on span "Confirm" at bounding box center [435, 265] width 23 height 10
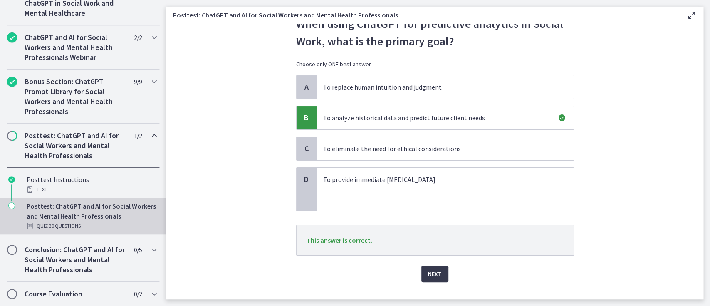
scroll to position [51, 0]
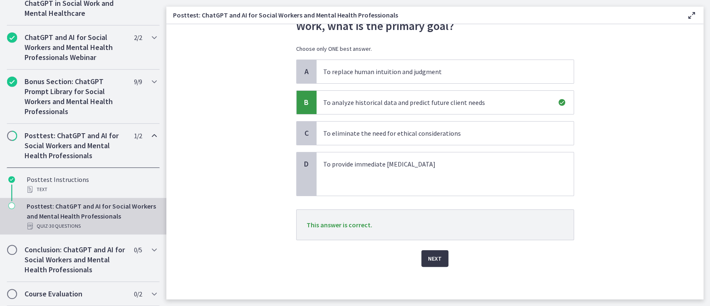
click at [431, 258] on span "Next" at bounding box center [435, 258] width 14 height 10
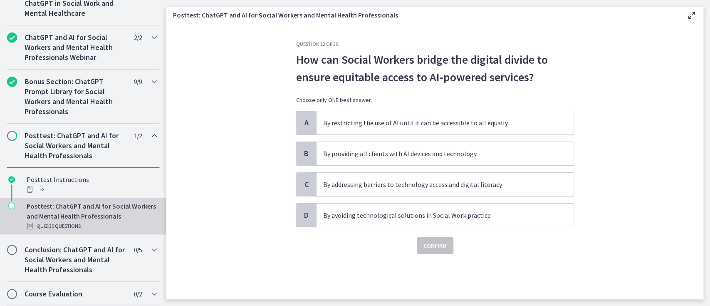
scroll to position [0, 0]
click at [431, 184] on p "By addressing barriers to technology access and digital literacy" at bounding box center [436, 184] width 227 height 10
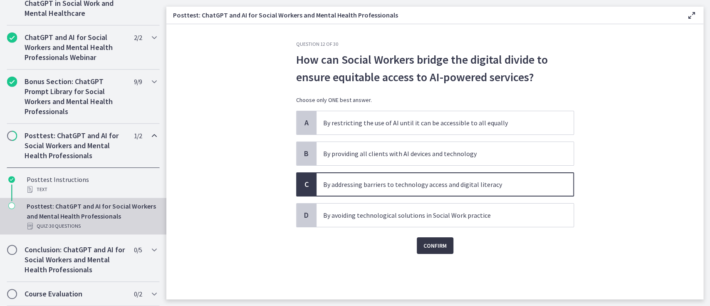
click at [432, 246] on span "Confirm" at bounding box center [435, 246] width 23 height 10
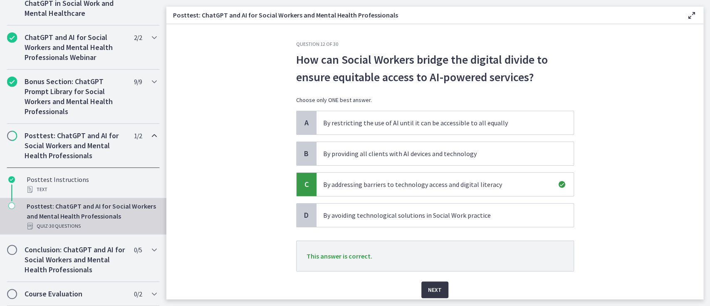
click at [431, 291] on span "Next" at bounding box center [435, 290] width 14 height 10
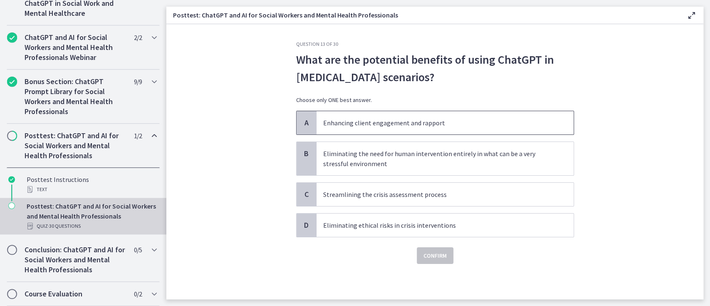
click at [458, 125] on p "Enhancing client engagement and rapport" at bounding box center [436, 123] width 227 height 10
click at [437, 254] on span "Confirm" at bounding box center [435, 255] width 23 height 10
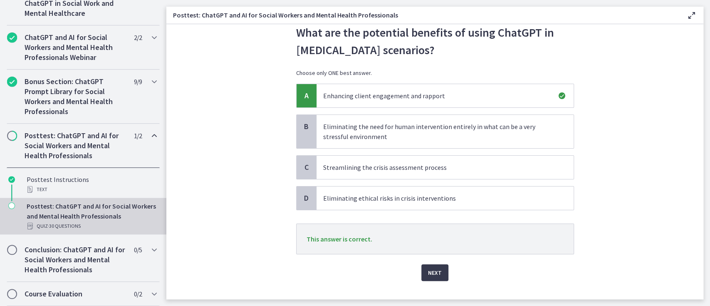
scroll to position [41, 0]
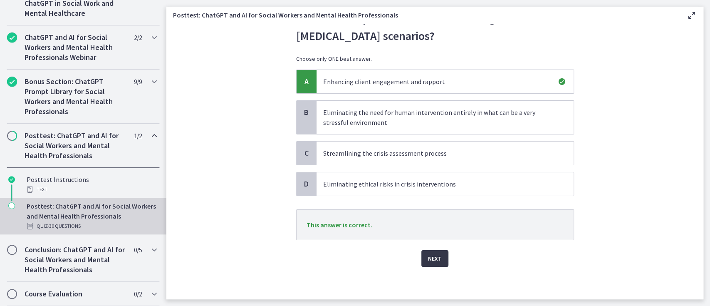
click at [431, 259] on span "Next" at bounding box center [435, 258] width 14 height 10
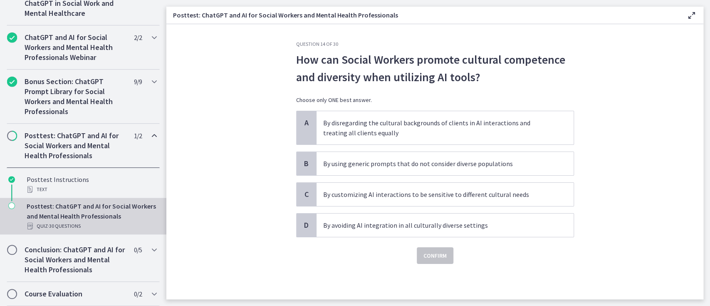
scroll to position [0, 0]
click at [503, 196] on p "By customizing AI interactions to be sensitive to different cultural needs" at bounding box center [436, 194] width 227 height 10
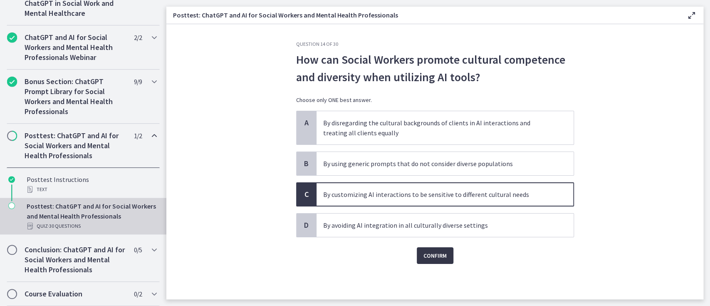
click at [438, 252] on span "Confirm" at bounding box center [435, 255] width 23 height 10
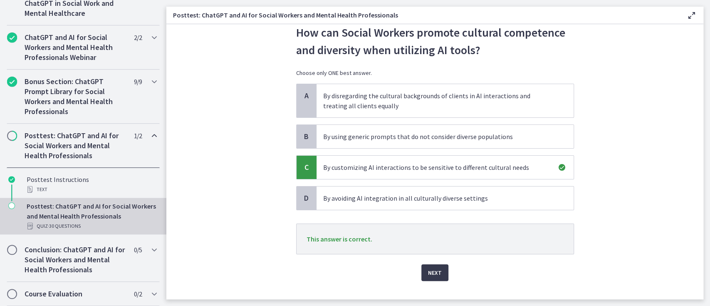
scroll to position [41, 0]
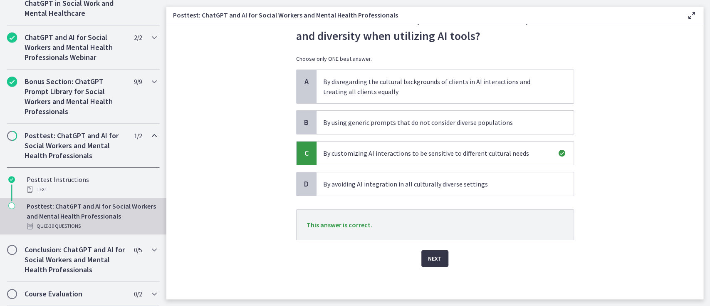
click at [432, 258] on span "Next" at bounding box center [435, 258] width 14 height 10
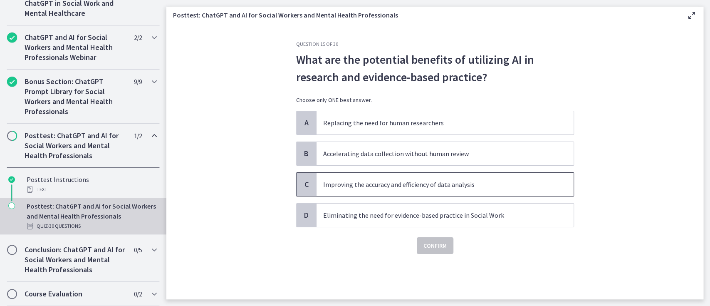
click at [426, 184] on p "Improving the accuracy and efficiency of data analysis" at bounding box center [436, 184] width 227 height 10
click at [435, 243] on span "Confirm" at bounding box center [435, 246] width 23 height 10
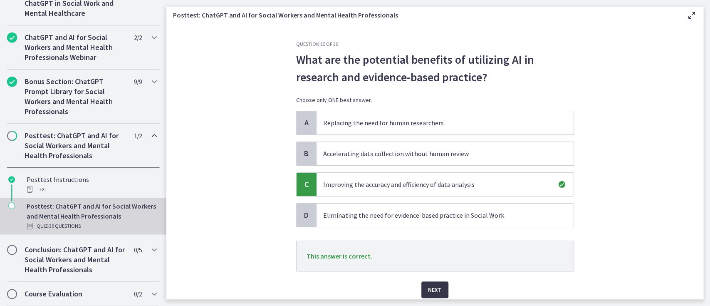
click at [429, 288] on span "Next" at bounding box center [435, 290] width 14 height 10
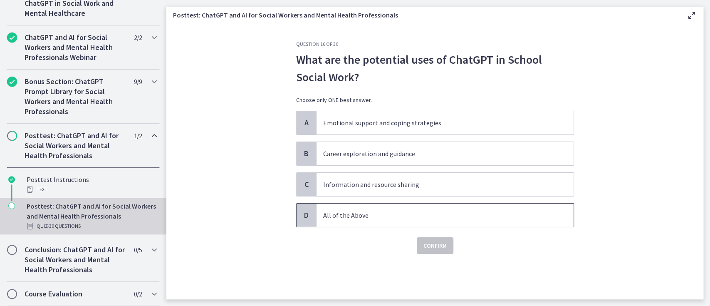
click at [350, 214] on p "All of the Above" at bounding box center [436, 215] width 227 height 10
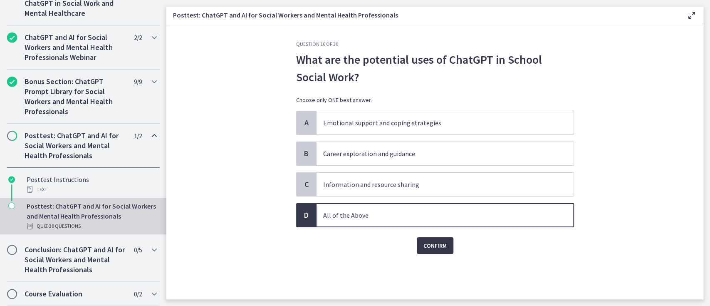
click at [434, 243] on span "Confirm" at bounding box center [435, 246] width 23 height 10
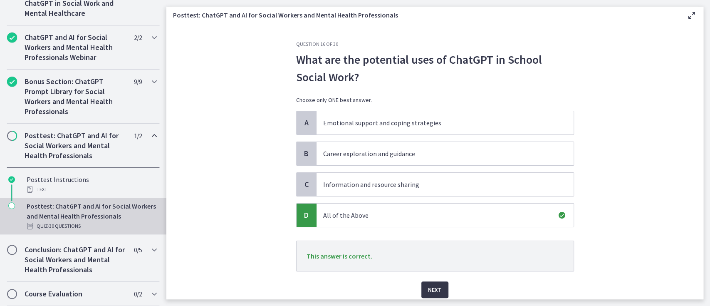
click at [430, 293] on span "Next" at bounding box center [435, 290] width 14 height 10
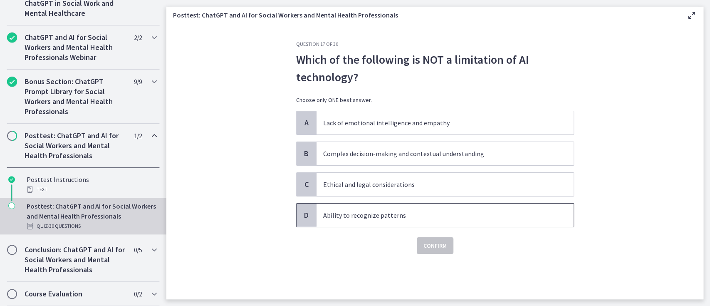
click at [368, 218] on p "Ability to recognize patterns" at bounding box center [436, 215] width 227 height 10
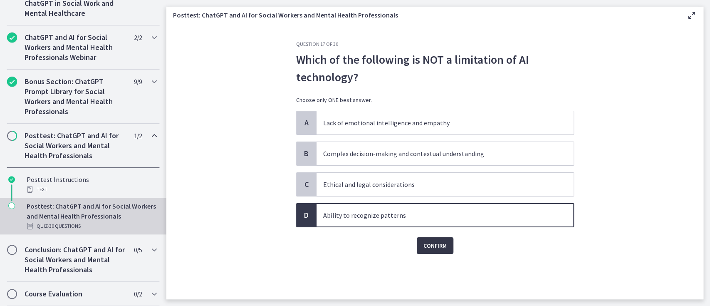
click at [432, 241] on span "Confirm" at bounding box center [435, 246] width 23 height 10
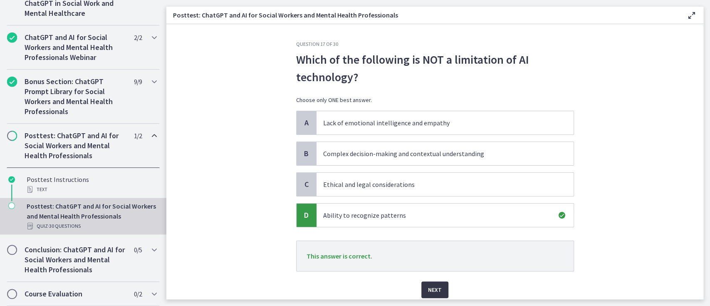
click at [432, 288] on span "Next" at bounding box center [435, 290] width 14 height 10
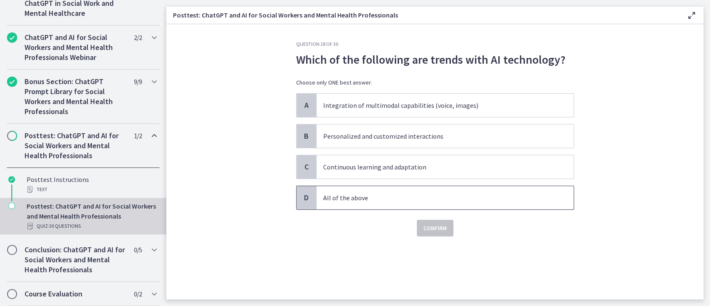
click at [350, 196] on p "All of the above" at bounding box center [436, 198] width 227 height 10
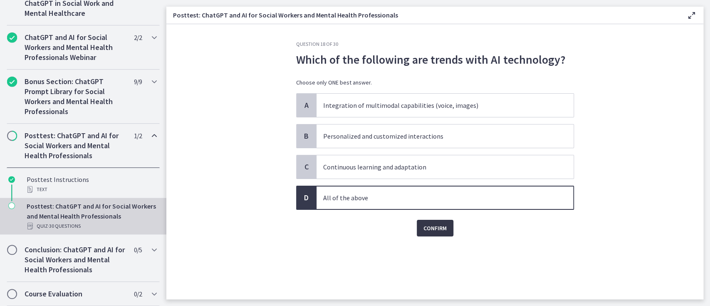
click at [436, 226] on span "Confirm" at bounding box center [435, 228] width 23 height 10
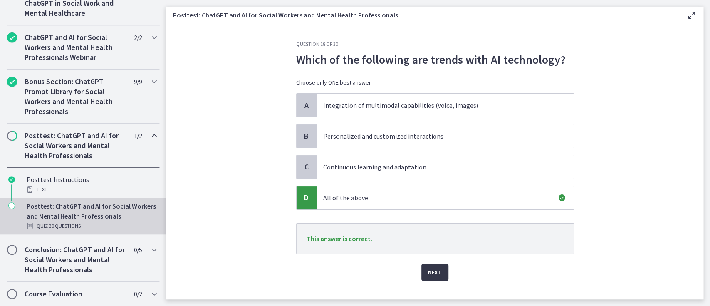
click at [431, 270] on span "Next" at bounding box center [435, 272] width 14 height 10
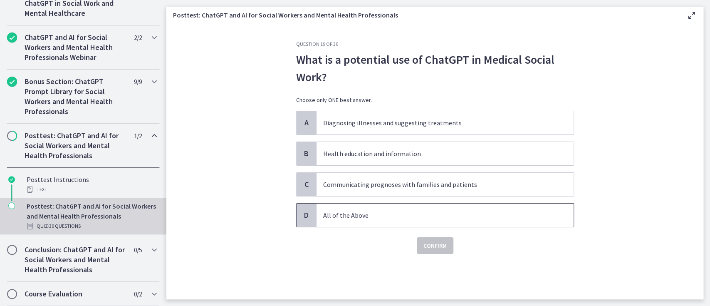
click at [332, 212] on p "All of the Above" at bounding box center [436, 215] width 227 height 10
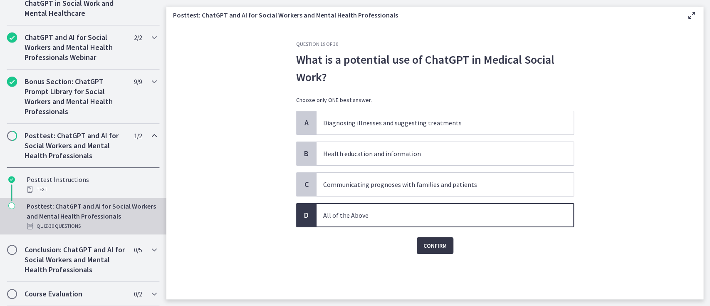
click at [433, 244] on span "Confirm" at bounding box center [435, 246] width 23 height 10
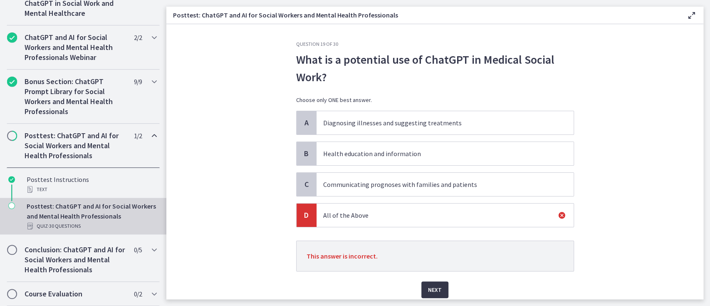
click at [432, 289] on span "Next" at bounding box center [435, 290] width 14 height 10
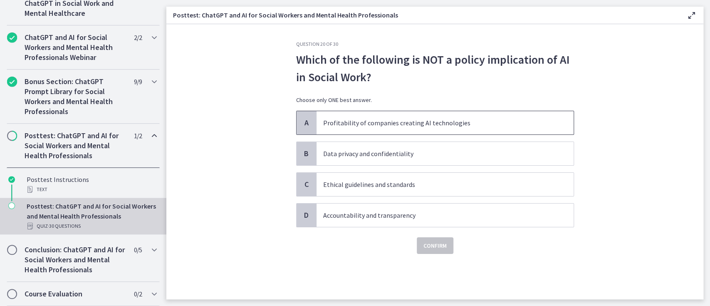
click at [402, 123] on p "Profitability of companies creating AI technologies" at bounding box center [436, 123] width 227 height 10
click at [434, 241] on span "Confirm" at bounding box center [435, 246] width 23 height 10
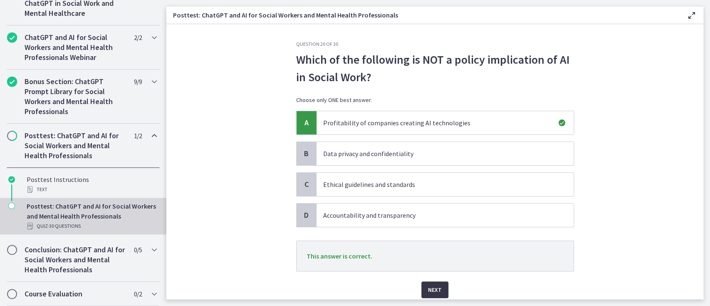
click at [428, 289] on span "Next" at bounding box center [435, 290] width 14 height 10
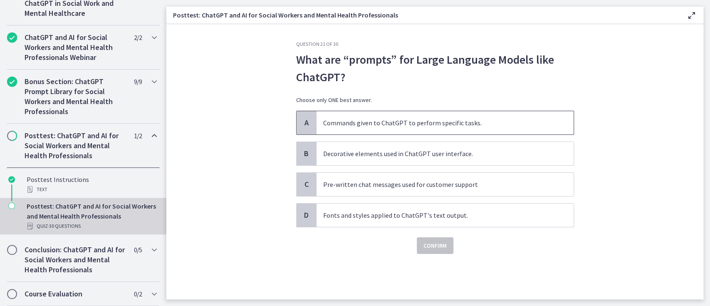
click at [386, 119] on p "Commands given to ChatGPT to perform specific tasks." at bounding box center [436, 123] width 227 height 10
click at [430, 248] on span "Confirm" at bounding box center [435, 246] width 23 height 10
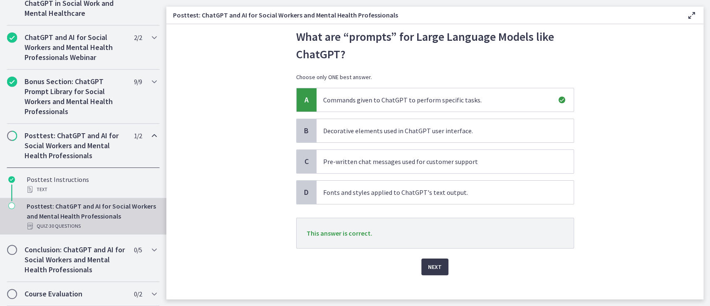
scroll to position [31, 0]
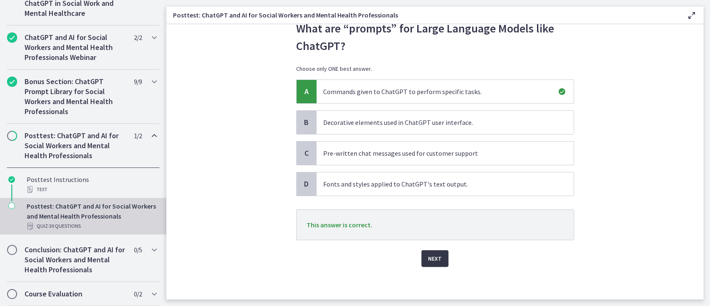
click at [430, 257] on span "Next" at bounding box center [435, 258] width 14 height 10
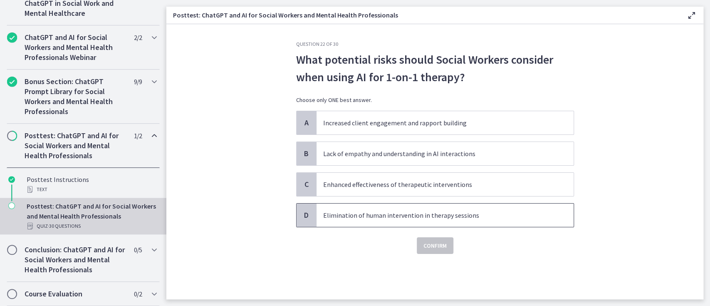
scroll to position [0, 0]
click at [441, 154] on p "Lack of empathy and understanding in AI interactions" at bounding box center [436, 154] width 227 height 10
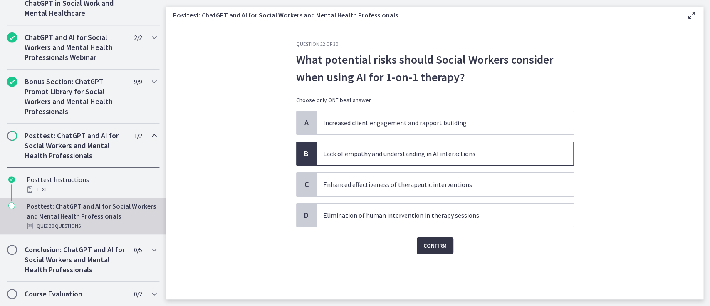
click at [434, 243] on span "Confirm" at bounding box center [435, 246] width 23 height 10
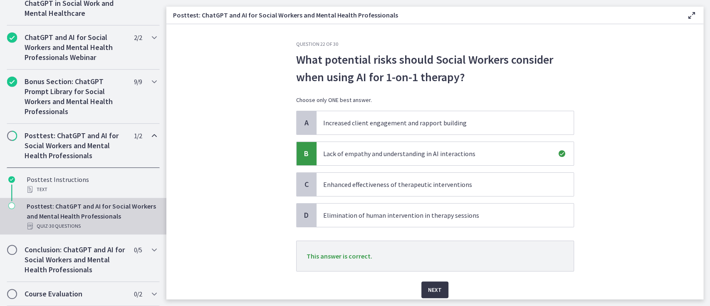
click at [428, 288] on span "Next" at bounding box center [435, 290] width 14 height 10
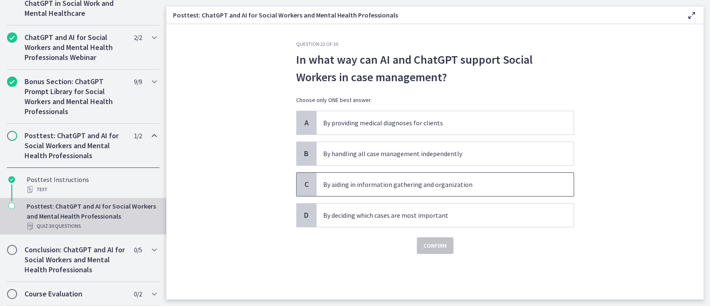
click at [436, 185] on p "By aiding in information gathering and organization" at bounding box center [436, 184] width 227 height 10
click at [434, 244] on span "Confirm" at bounding box center [435, 246] width 23 height 10
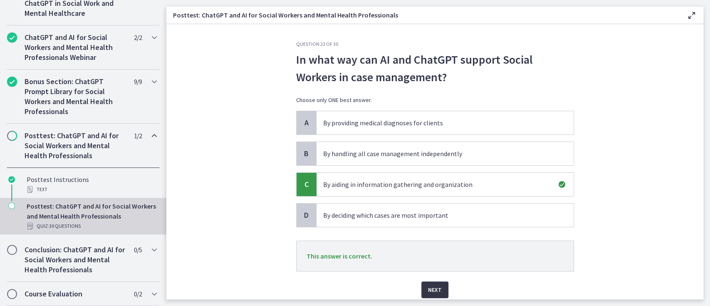
click at [428, 289] on span "Next" at bounding box center [435, 290] width 14 height 10
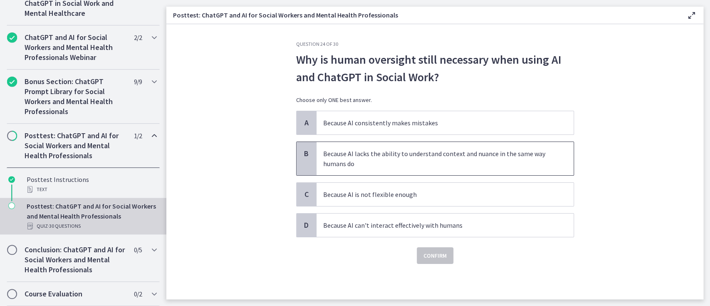
click at [415, 157] on p "Because AI lacks the ability to understand context and nuance in the same way h…" at bounding box center [436, 159] width 227 height 20
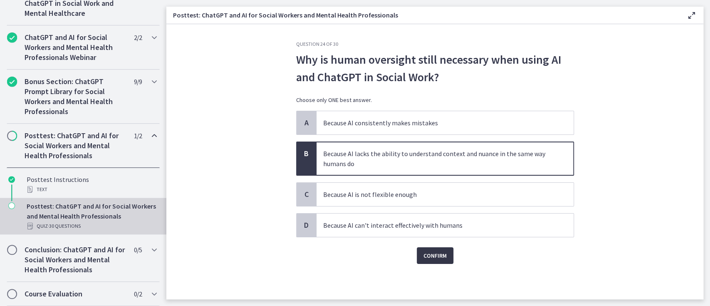
click at [433, 256] on span "Confirm" at bounding box center [435, 255] width 23 height 10
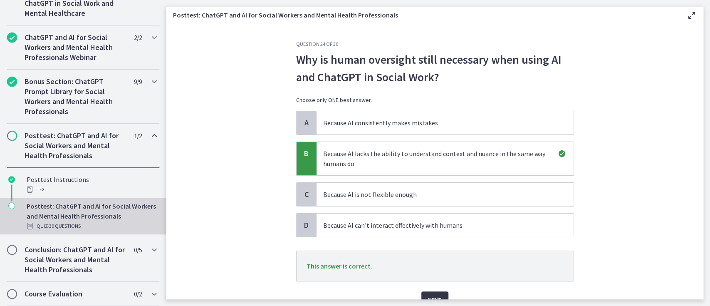
click at [431, 295] on span "Next" at bounding box center [435, 300] width 14 height 10
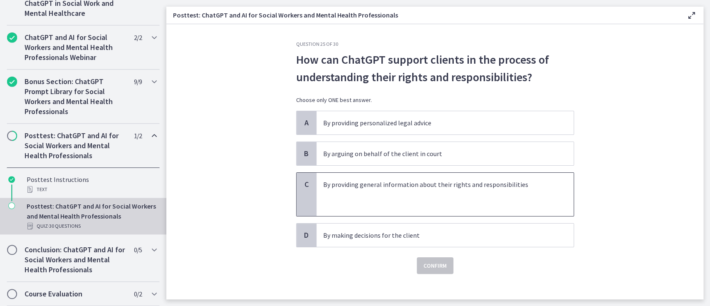
click at [431, 183] on p "By providing general information about their rights and responsibilities" at bounding box center [436, 184] width 227 height 10
click at [426, 262] on span "Confirm" at bounding box center [435, 265] width 23 height 10
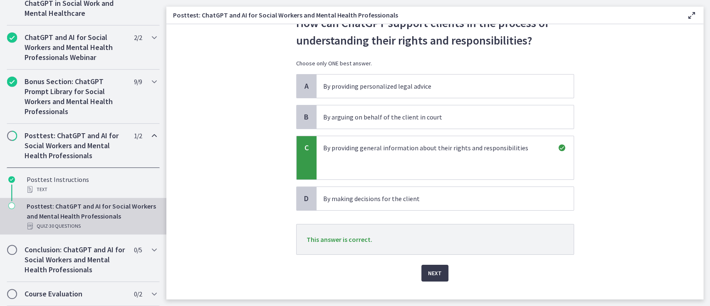
scroll to position [51, 0]
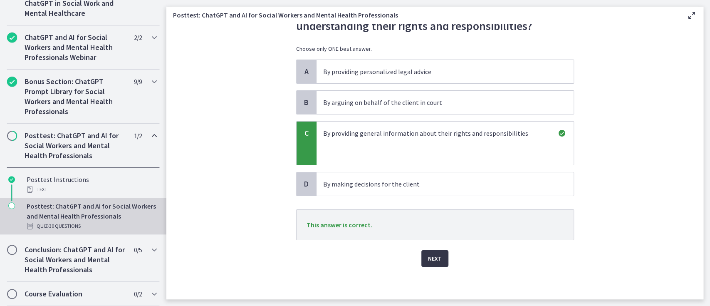
click at [430, 260] on span "Next" at bounding box center [435, 258] width 14 height 10
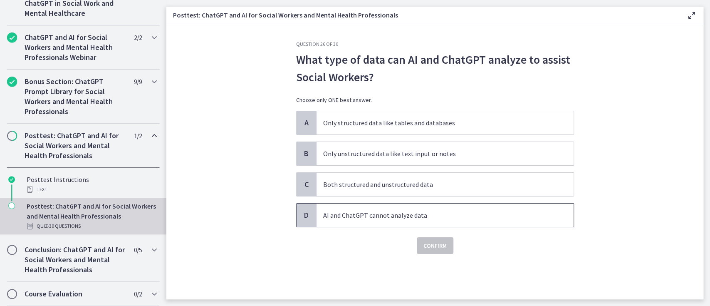
scroll to position [0, 0]
click at [424, 185] on p "Both structured and unstructured data" at bounding box center [436, 184] width 227 height 10
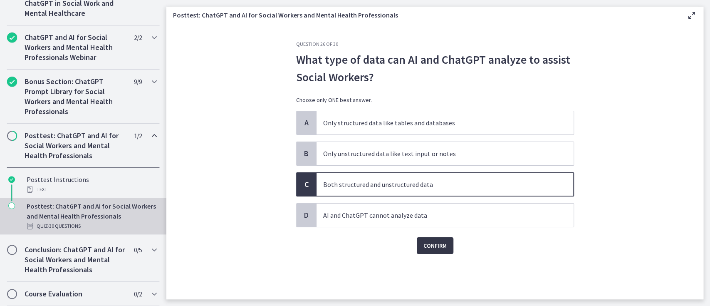
click at [436, 243] on span "Confirm" at bounding box center [435, 246] width 23 height 10
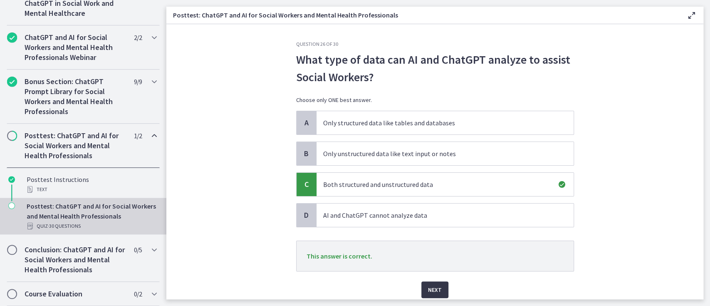
click at [429, 288] on span "Next" at bounding box center [435, 290] width 14 height 10
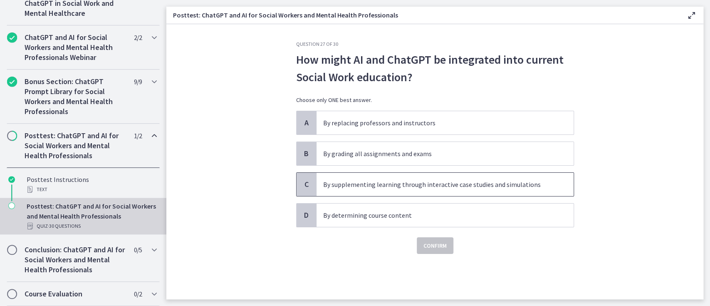
click at [450, 184] on p "By supplementing learning through interactive case studies and simulations" at bounding box center [436, 184] width 227 height 10
click at [432, 246] on span "Confirm" at bounding box center [435, 246] width 23 height 10
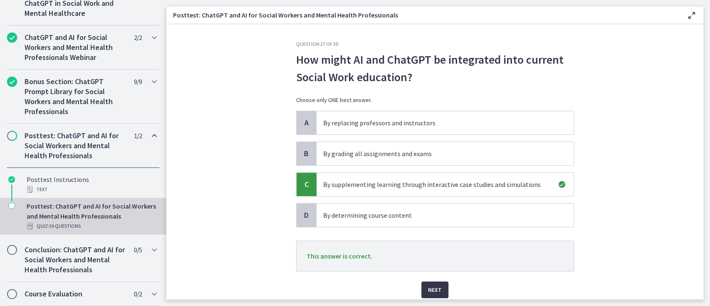
click at [429, 289] on span "Next" at bounding box center [435, 290] width 14 height 10
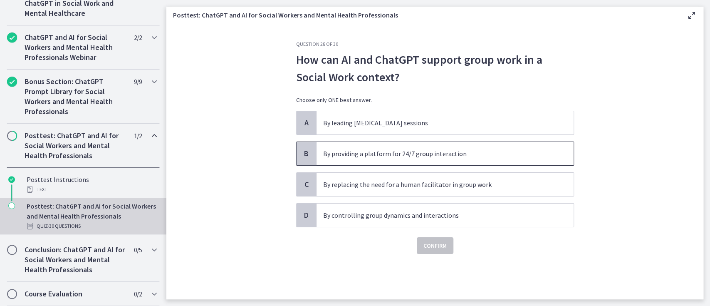
click at [389, 153] on p "By providing a platform for 24/7 group interaction" at bounding box center [436, 154] width 227 height 10
click at [436, 241] on span "Confirm" at bounding box center [435, 246] width 23 height 10
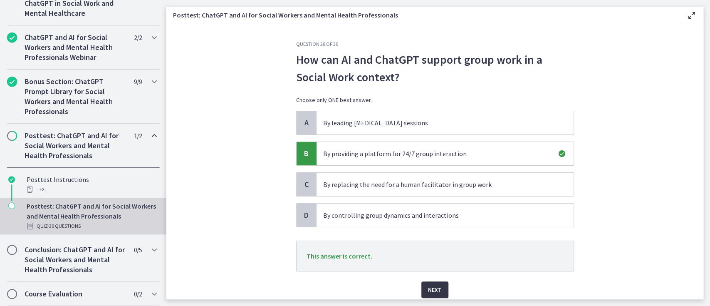
click at [432, 289] on span "Next" at bounding box center [435, 290] width 14 height 10
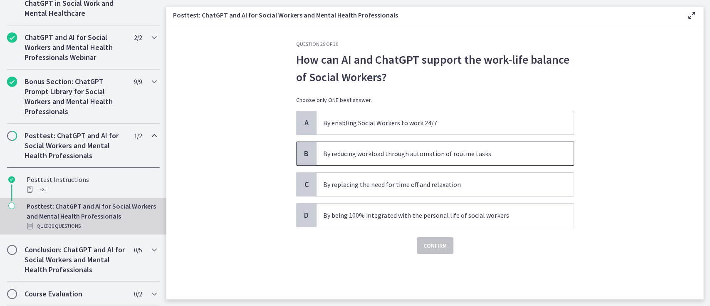
click at [413, 155] on p "By reducing workload through automation of routine tasks" at bounding box center [436, 154] width 227 height 10
click at [431, 243] on span "Confirm" at bounding box center [435, 246] width 23 height 10
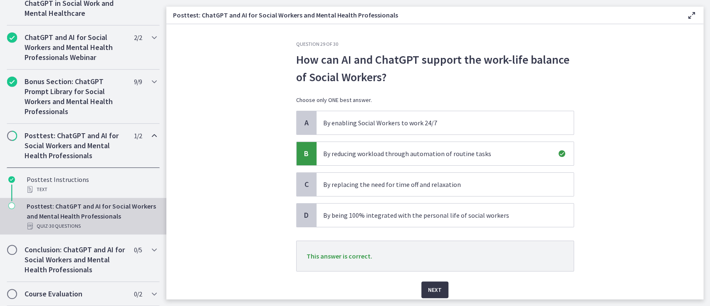
click at [428, 288] on span "Next" at bounding box center [435, 290] width 14 height 10
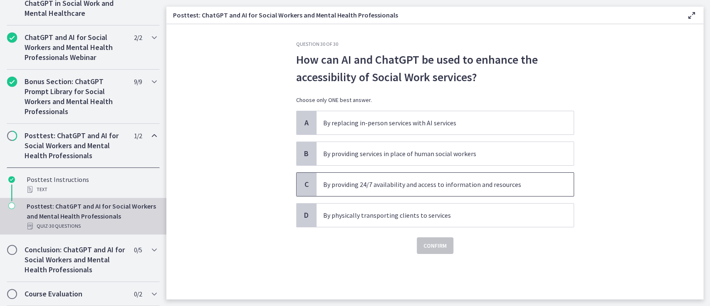
click at [434, 184] on p "By providing 24/7 availability and access to information and resources" at bounding box center [436, 184] width 227 height 10
click at [429, 244] on span "Confirm" at bounding box center [435, 246] width 23 height 10
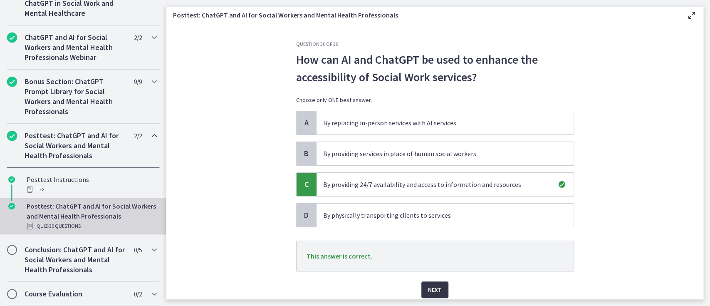
click at [429, 286] on span "Next" at bounding box center [435, 290] width 14 height 10
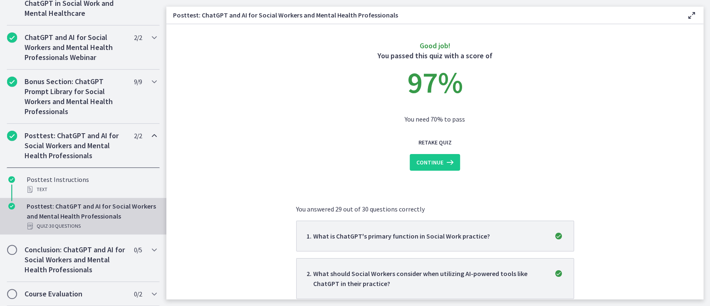
scroll to position [55, 0]
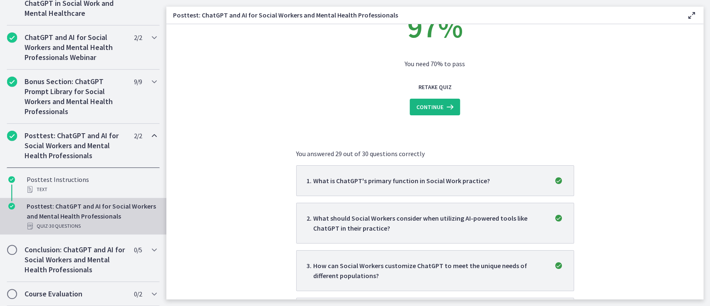
click at [428, 105] on span "Continue" at bounding box center [430, 107] width 27 height 10
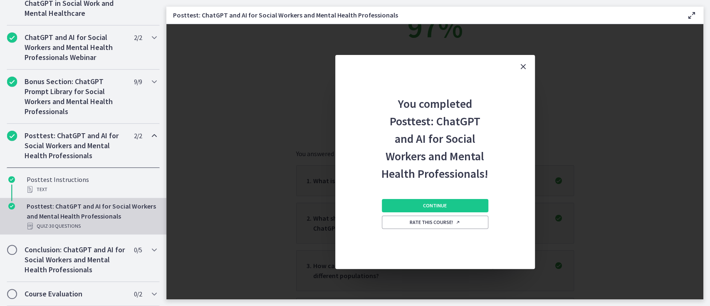
scroll to position [0, 0]
click at [436, 204] on span "Continue" at bounding box center [435, 205] width 24 height 7
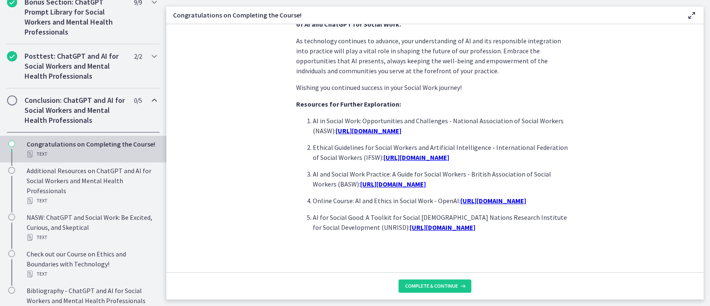
scroll to position [722, 0]
drag, startPoint x: 534, startPoint y: 233, endPoint x: 291, endPoint y: 81, distance: 287.1
click at [291, 81] on section "Congratulations on completing this course on AI and ChatGPT for Social Workers!…" at bounding box center [434, 148] width 537 height 248
copy ol "AI in Social Work: Opportunities and Challenges - National Association of Socia…"
click at [439, 285] on span "Complete & continue" at bounding box center [431, 286] width 53 height 7
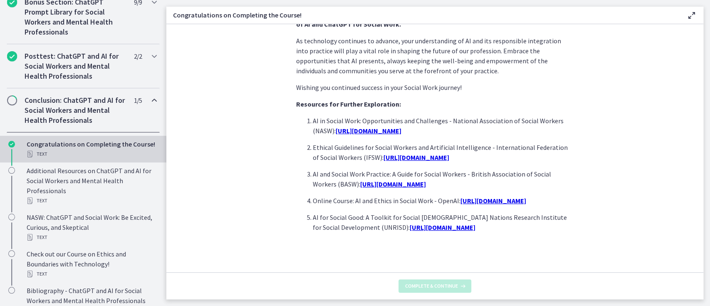
scroll to position [0, 0]
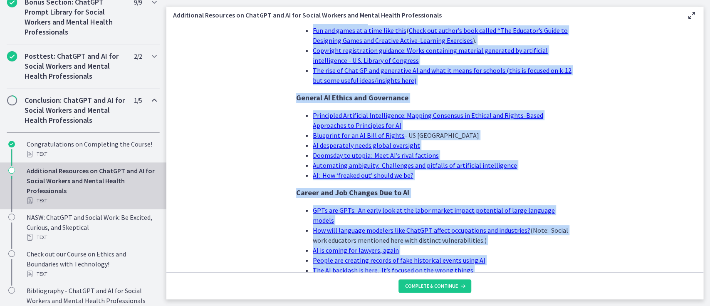
scroll to position [816, 0]
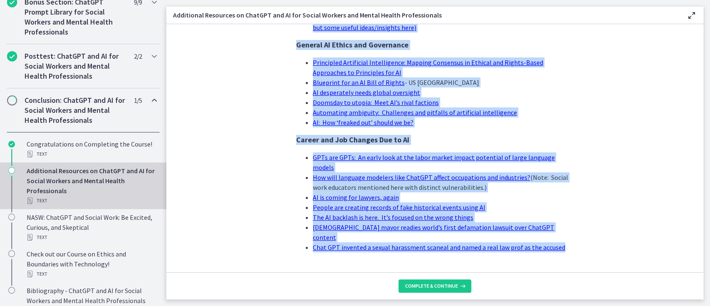
drag, startPoint x: 286, startPoint y: 50, endPoint x: 568, endPoint y: 227, distance: 333.0
copy div "Credit for these additional resources to: Laura Nissen, Ph.D., MSW, Professor, …"
click at [431, 284] on span "Complete & continue" at bounding box center [431, 286] width 53 height 7
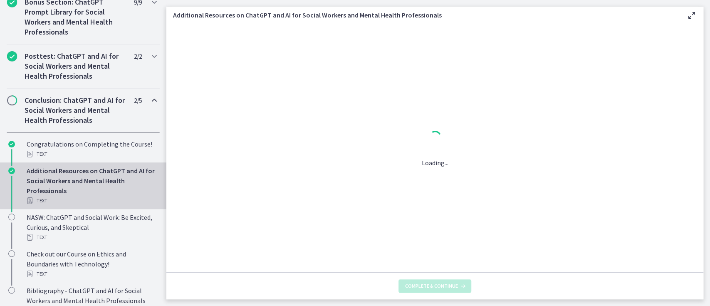
scroll to position [0, 0]
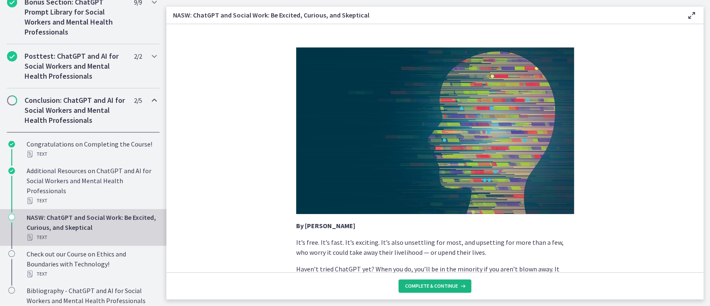
click at [438, 285] on span "Complete & continue" at bounding box center [431, 286] width 53 height 7
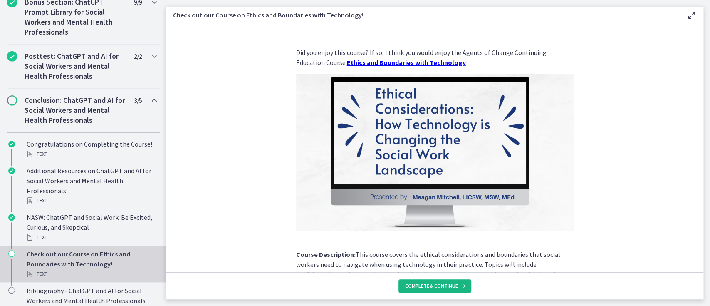
click at [436, 286] on span "Complete & continue" at bounding box center [431, 286] width 53 height 7
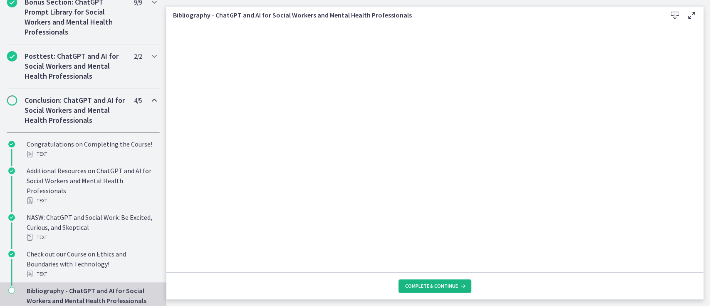
click at [437, 284] on span "Complete & continue" at bounding box center [431, 286] width 53 height 7
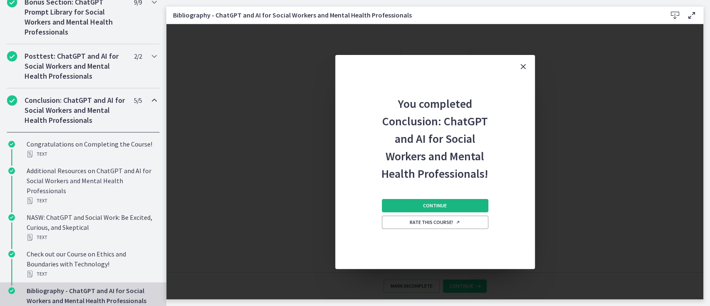
click at [445, 205] on span "Continue" at bounding box center [435, 205] width 24 height 7
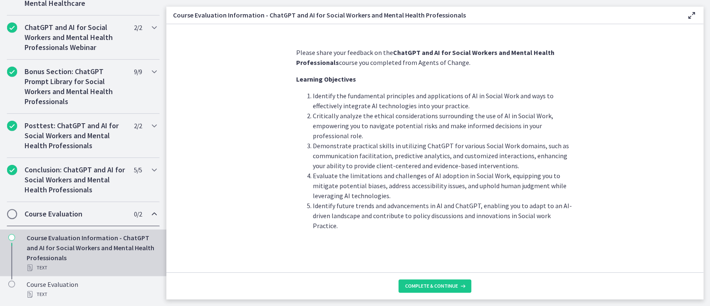
scroll to position [414, 0]
click at [436, 283] on span "Complete & continue" at bounding box center [431, 286] width 53 height 7
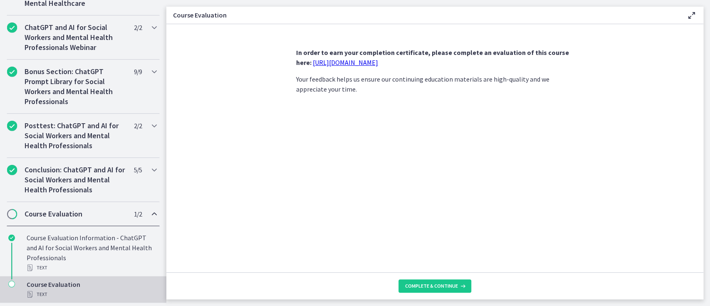
click at [361, 64] on link "https://forms.gle/jm1zbfhChZ2exBv78" at bounding box center [345, 62] width 65 height 8
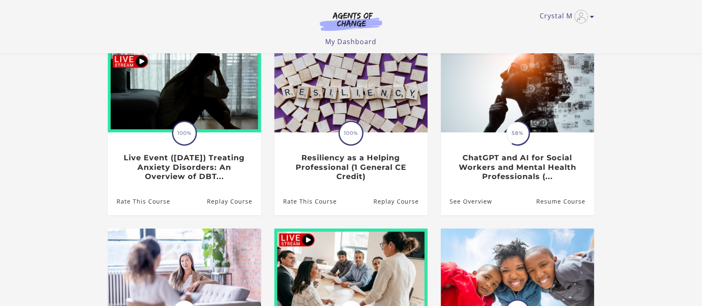
scroll to position [111, 0]
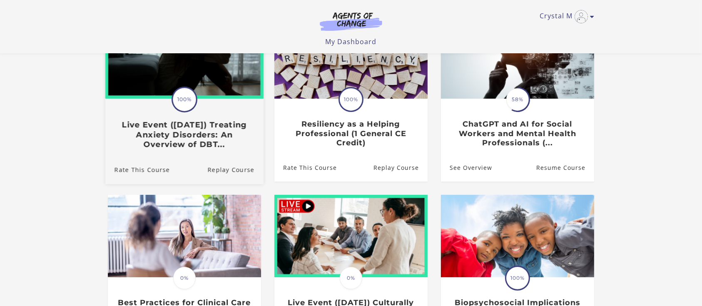
click at [183, 102] on span "100%" at bounding box center [184, 99] width 23 height 23
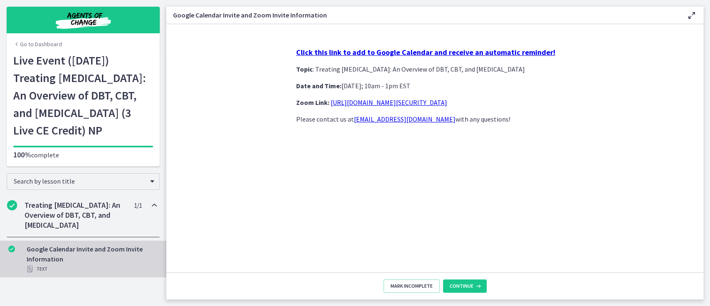
scroll to position [2, 0]
click at [458, 285] on span "Continue" at bounding box center [462, 286] width 24 height 7
click at [476, 285] on icon at bounding box center [478, 286] width 8 height 7
click at [141, 190] on div "Search by lesson title" at bounding box center [83, 181] width 153 height 17
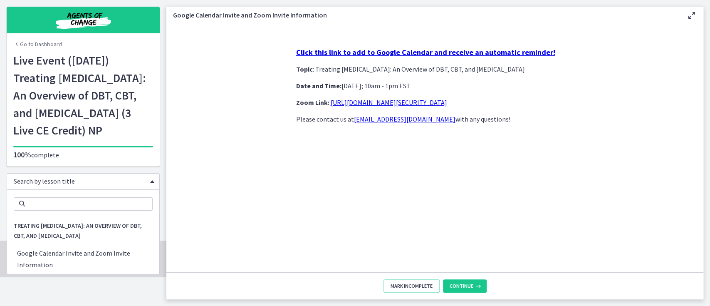
scroll to position [0, 0]
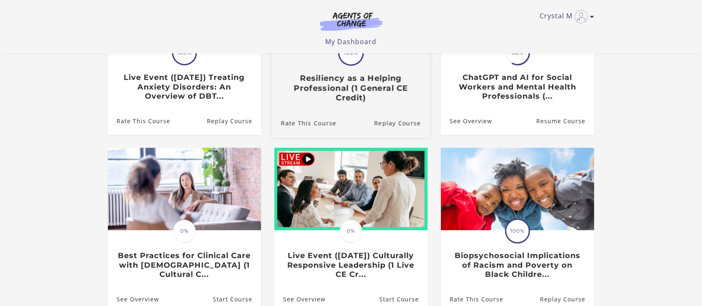
scroll to position [222, 0]
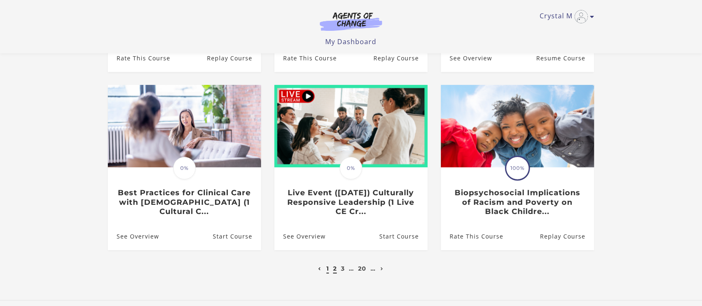
click at [334, 270] on link "2" at bounding box center [335, 268] width 4 height 7
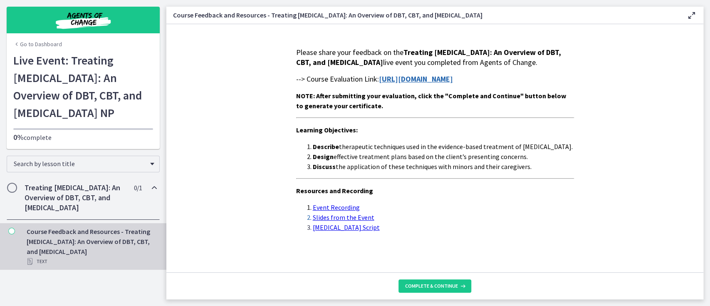
click at [429, 84] on strong "[URL][DOMAIN_NAME]" at bounding box center [416, 79] width 74 height 10
click at [444, 285] on span "Complete & continue" at bounding box center [431, 286] width 53 height 7
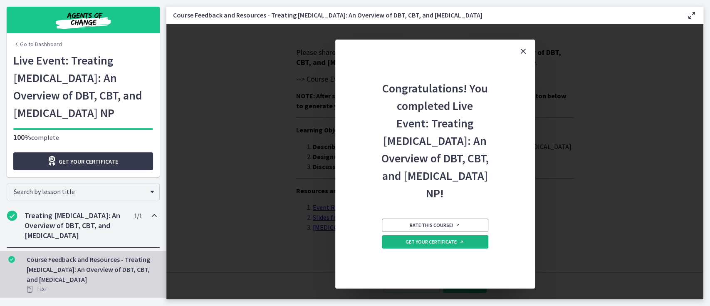
click at [457, 245] on span "Get your certificate" at bounding box center [435, 241] width 59 height 7
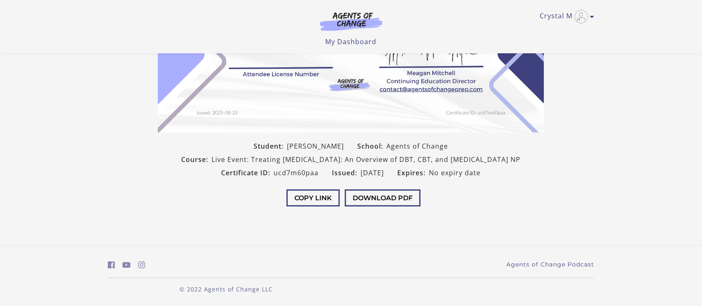
scroll to position [166, 0]
click at [384, 201] on button "Download PDF" at bounding box center [383, 197] width 76 height 17
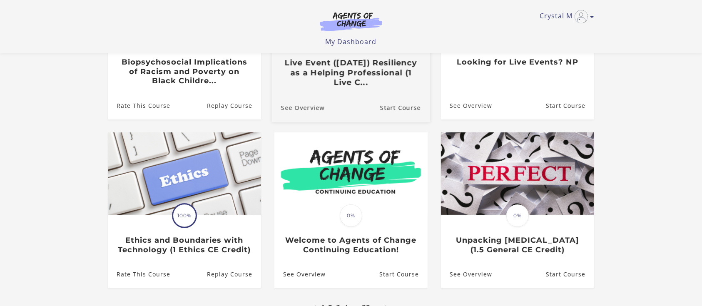
scroll to position [222, 0]
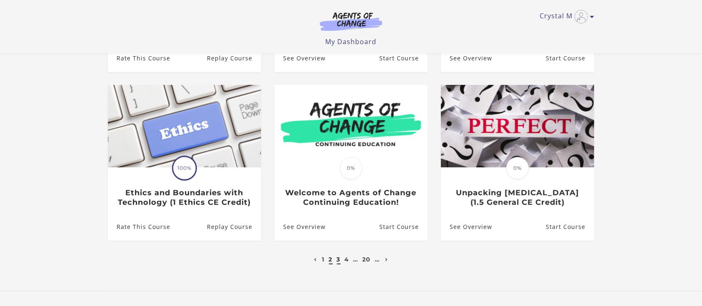
click at [338, 262] on link "3" at bounding box center [339, 258] width 4 height 7
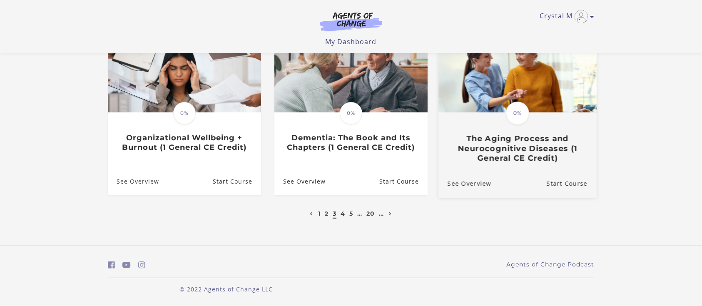
scroll to position [278, 0]
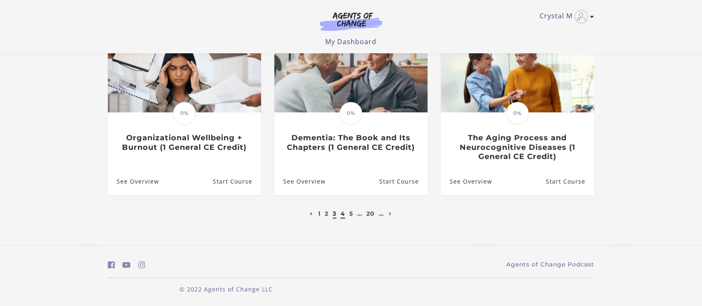
click at [342, 214] on link "4" at bounding box center [342, 213] width 5 height 7
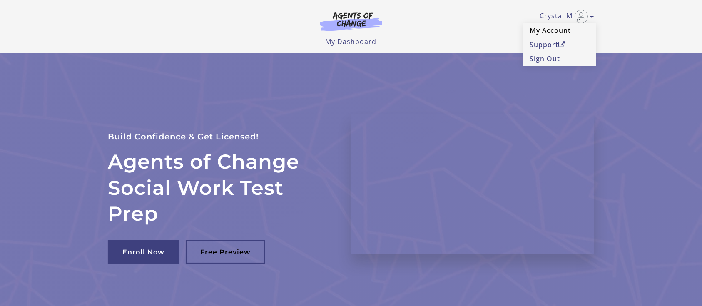
click at [559, 31] on link "My Account" at bounding box center [559, 30] width 73 height 14
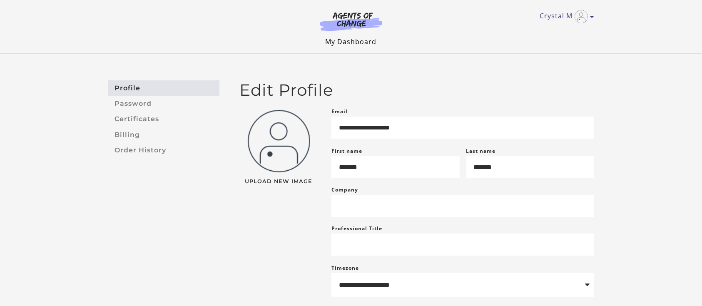
click at [352, 41] on link "My Dashboard" at bounding box center [350, 41] width 51 height 9
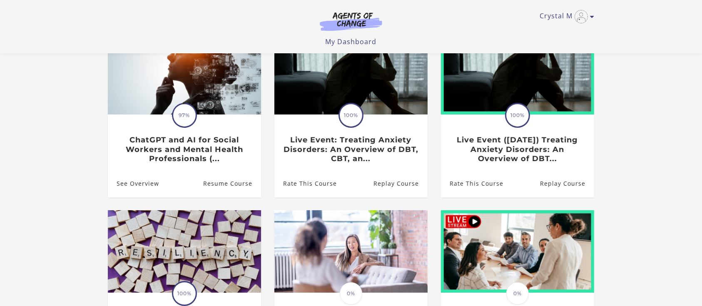
scroll to position [111, 0]
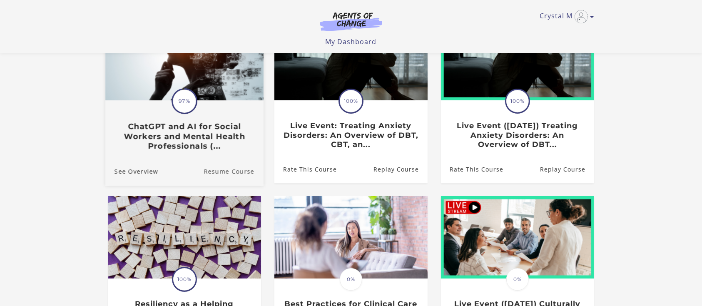
click at [223, 171] on link "Resume Course" at bounding box center [233, 172] width 60 height 28
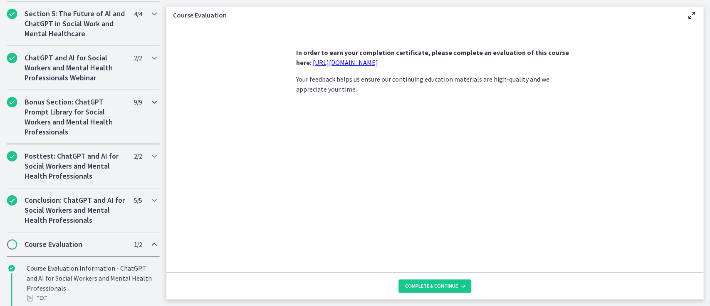
scroll to position [414, 0]
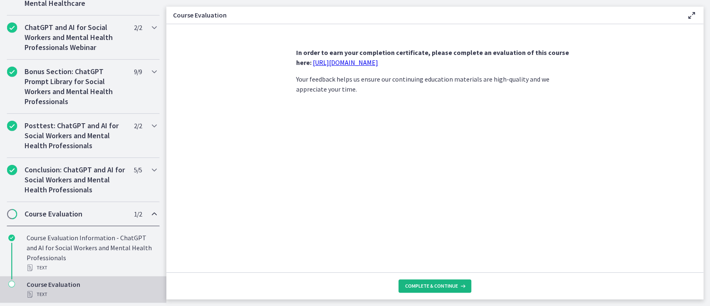
click at [427, 288] on span "Complete & continue" at bounding box center [431, 286] width 53 height 7
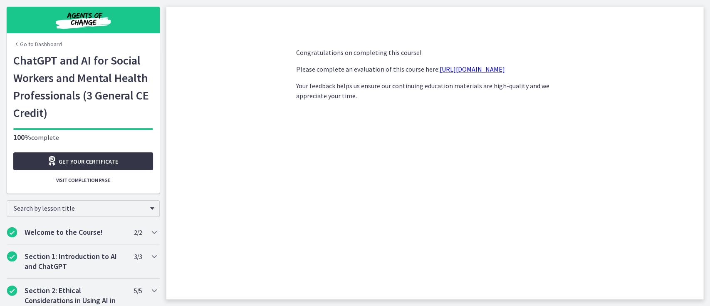
click at [77, 161] on span "Get your certificate" at bounding box center [89, 161] width 60 height 10
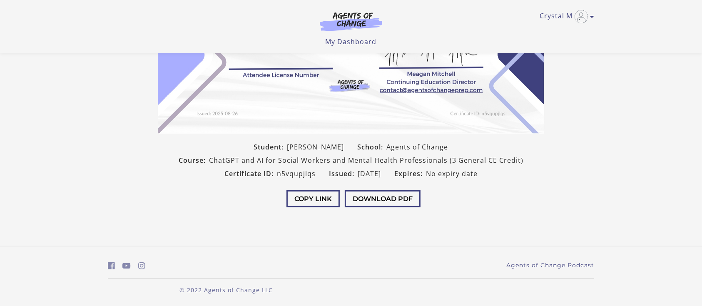
scroll to position [160, 0]
click at [383, 198] on button "Download PDF" at bounding box center [383, 197] width 76 height 17
